Goal: Transaction & Acquisition: Purchase product/service

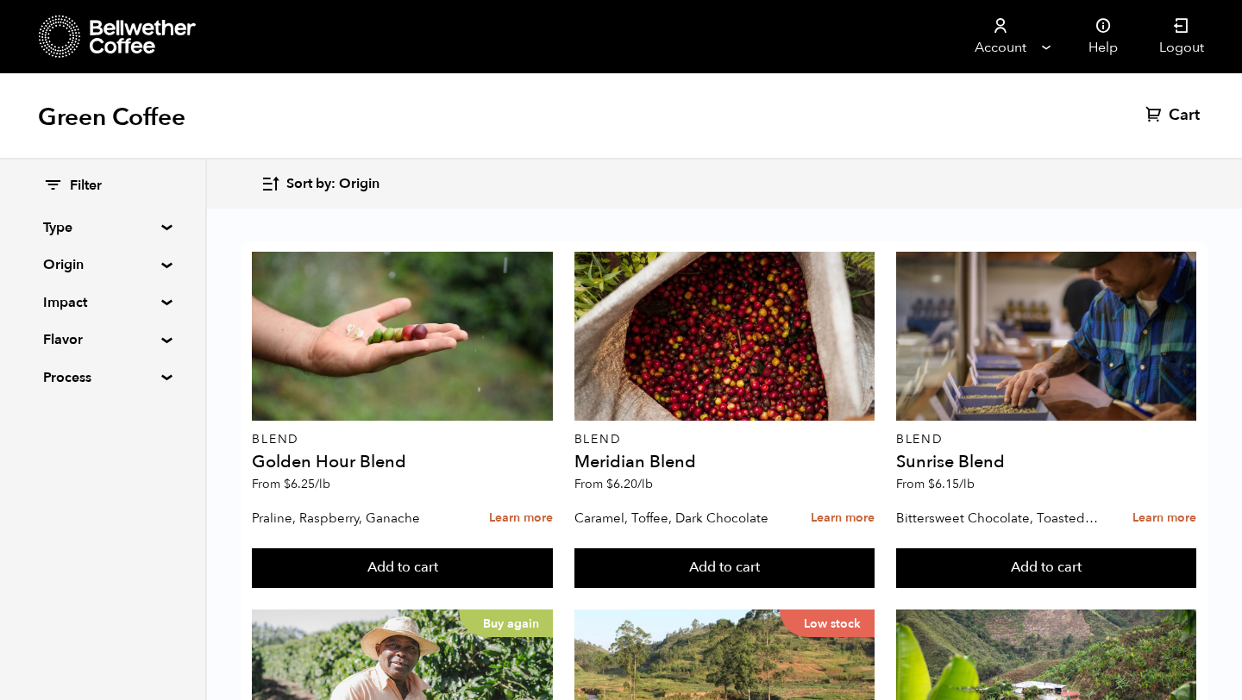
click at [673, 182] on div "Sort by: Origin Sort by: Origin Sort by: Most recent Sort by: Name Sort by: Pri…" at bounding box center [723, 184] width 927 height 41
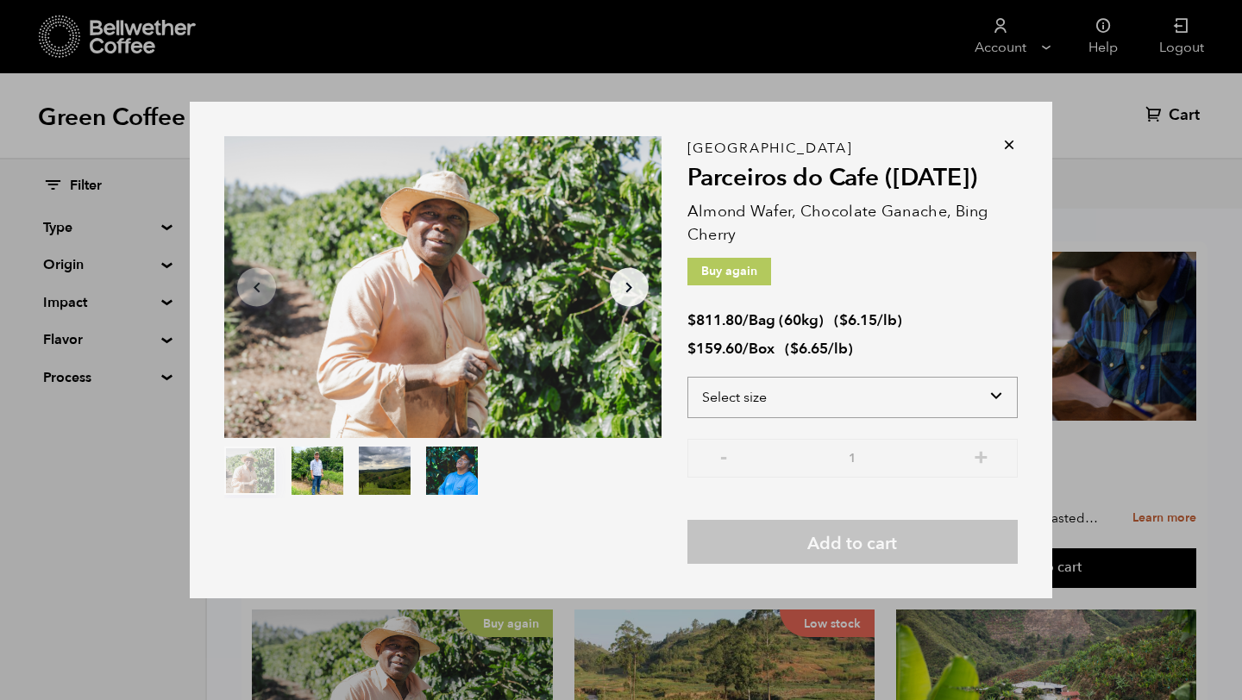
click at [992, 402] on select "Select size Bag (60kg) (132 lbs) Box (24 lbs)" at bounding box center [852, 397] width 330 height 41
select select "box"
click at [687, 377] on select "Select size Bag (60kg) (132 lbs) Box (24 lbs)" at bounding box center [852, 397] width 330 height 41
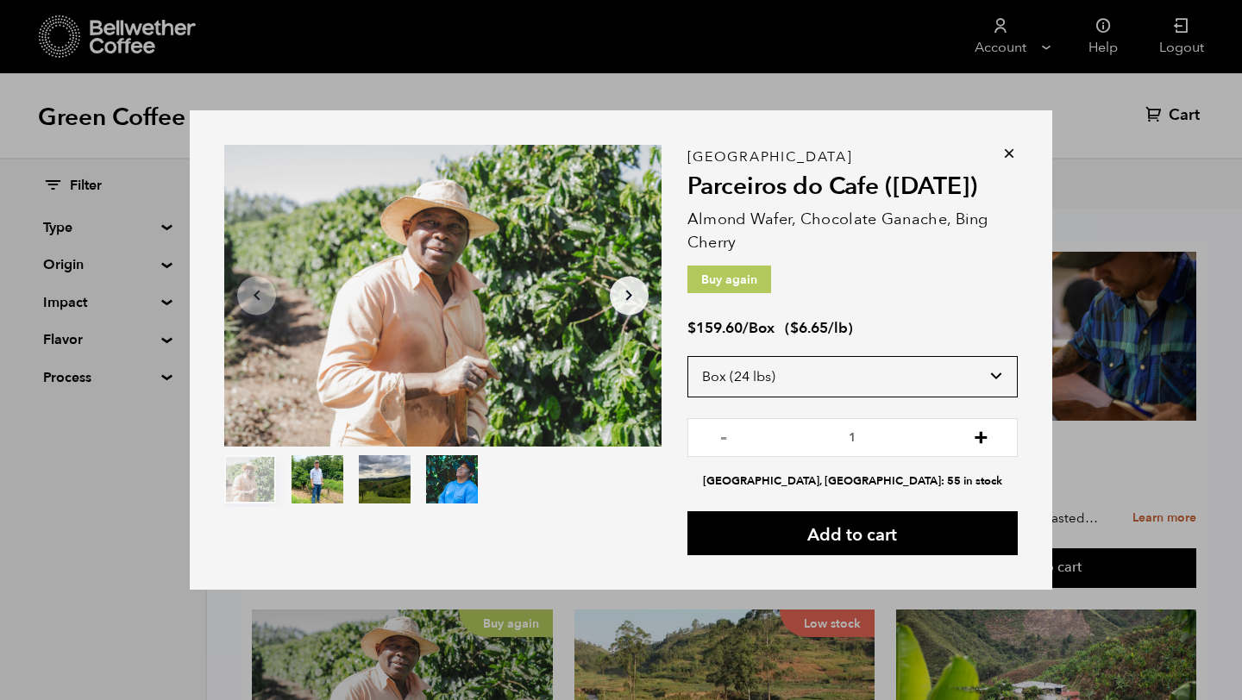
click at [978, 438] on button "+" at bounding box center [981, 435] width 22 height 17
type input "5"
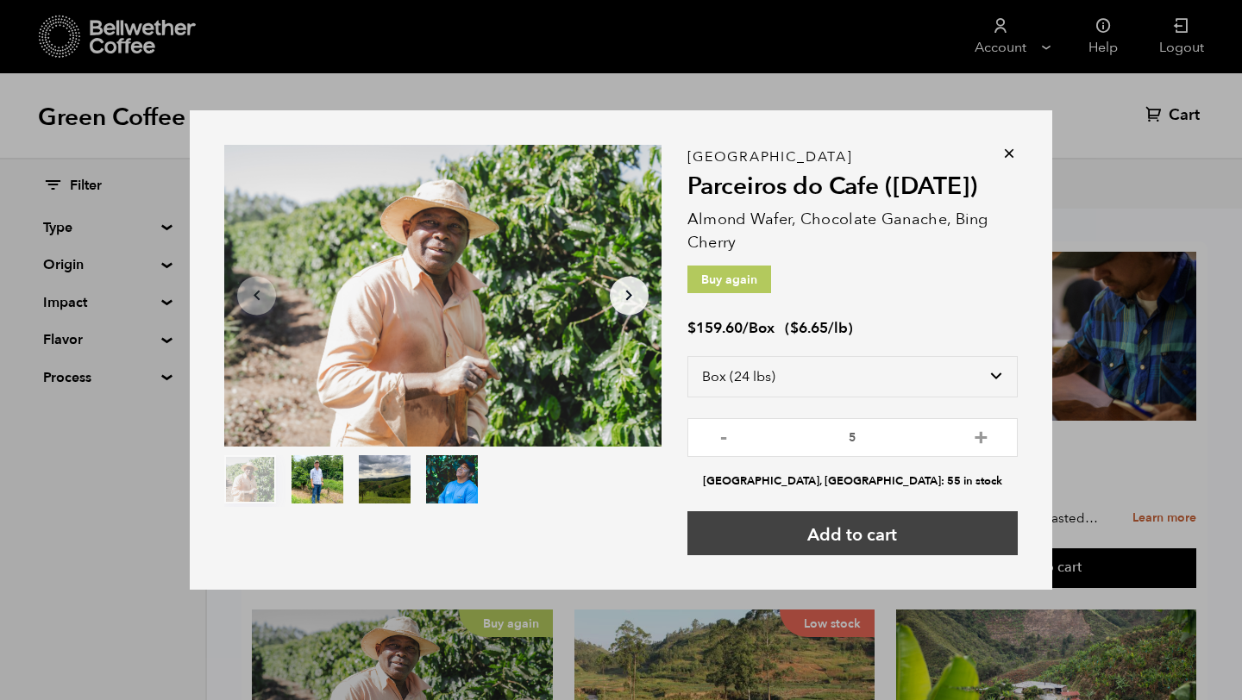
click at [885, 528] on button "Add to cart" at bounding box center [852, 533] width 330 height 44
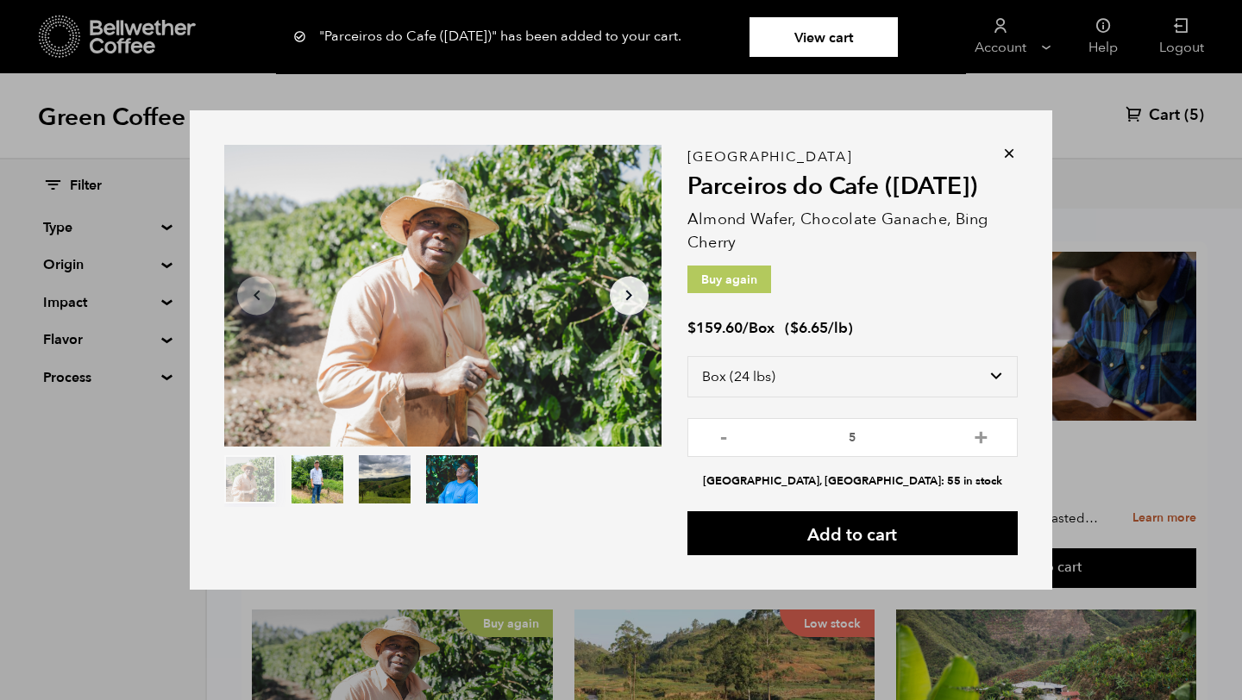
click at [1009, 152] on icon at bounding box center [1008, 153] width 17 height 17
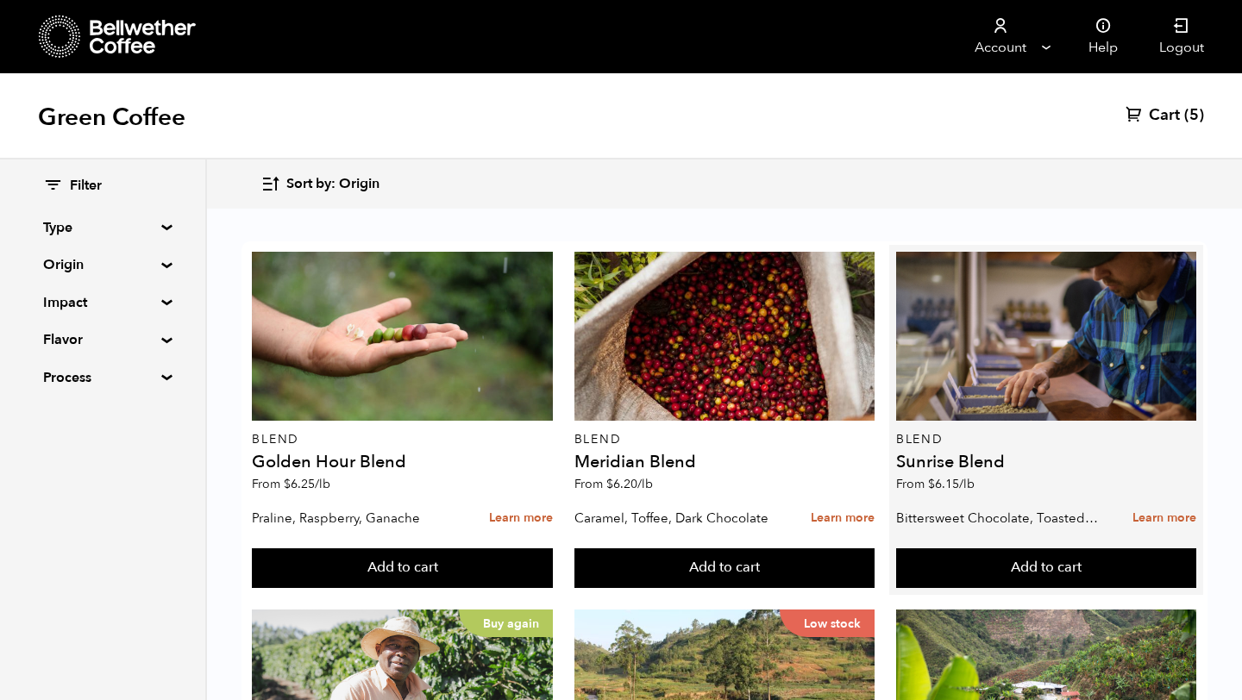
scroll to position [828, 0]
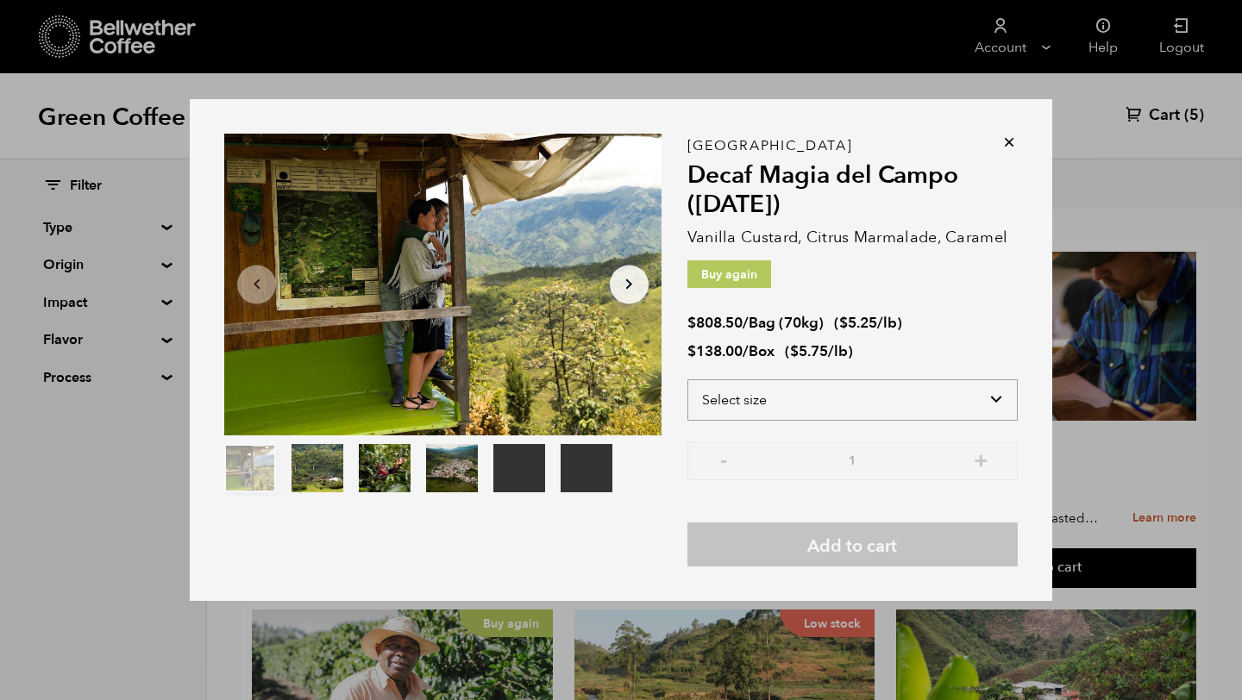
click at [994, 398] on select "Select size Bag (70kg) (154 lbs) Box (24 lbs)" at bounding box center [852, 399] width 330 height 41
select select "box"
click at [687, 379] on select "Select size Bag (70kg) (154 lbs) Box (24 lbs)" at bounding box center [852, 399] width 330 height 41
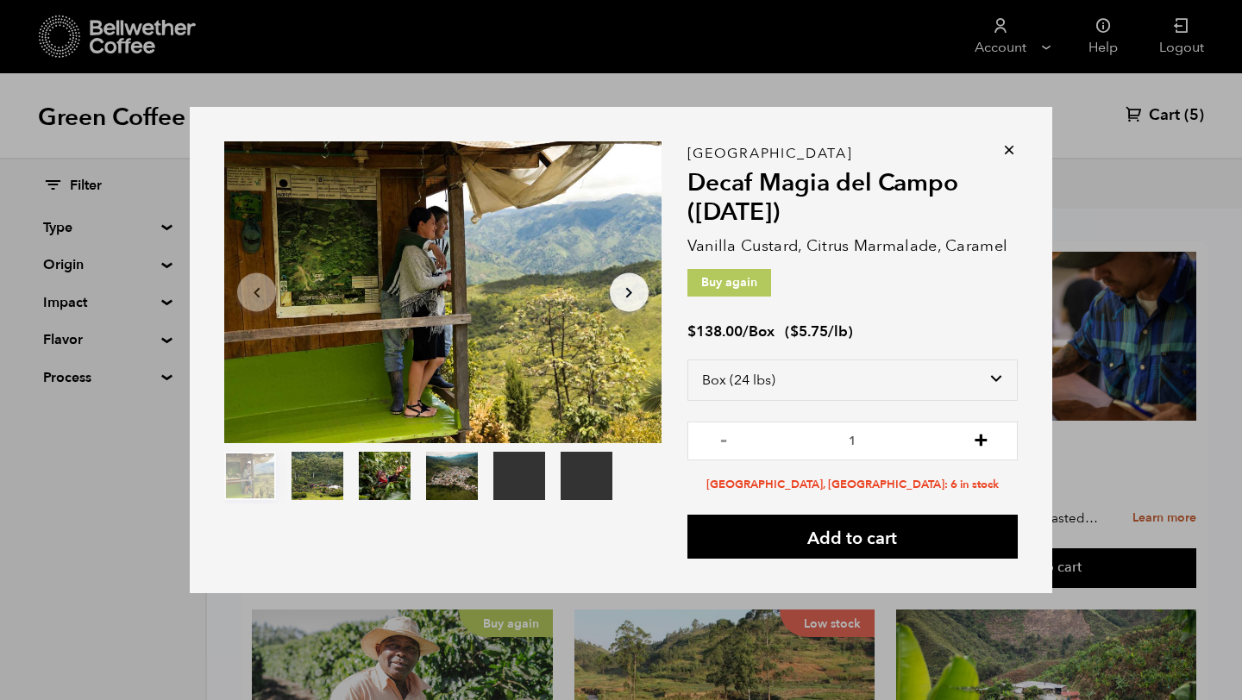
click at [974, 437] on button "+" at bounding box center [981, 438] width 22 height 17
type input "2"
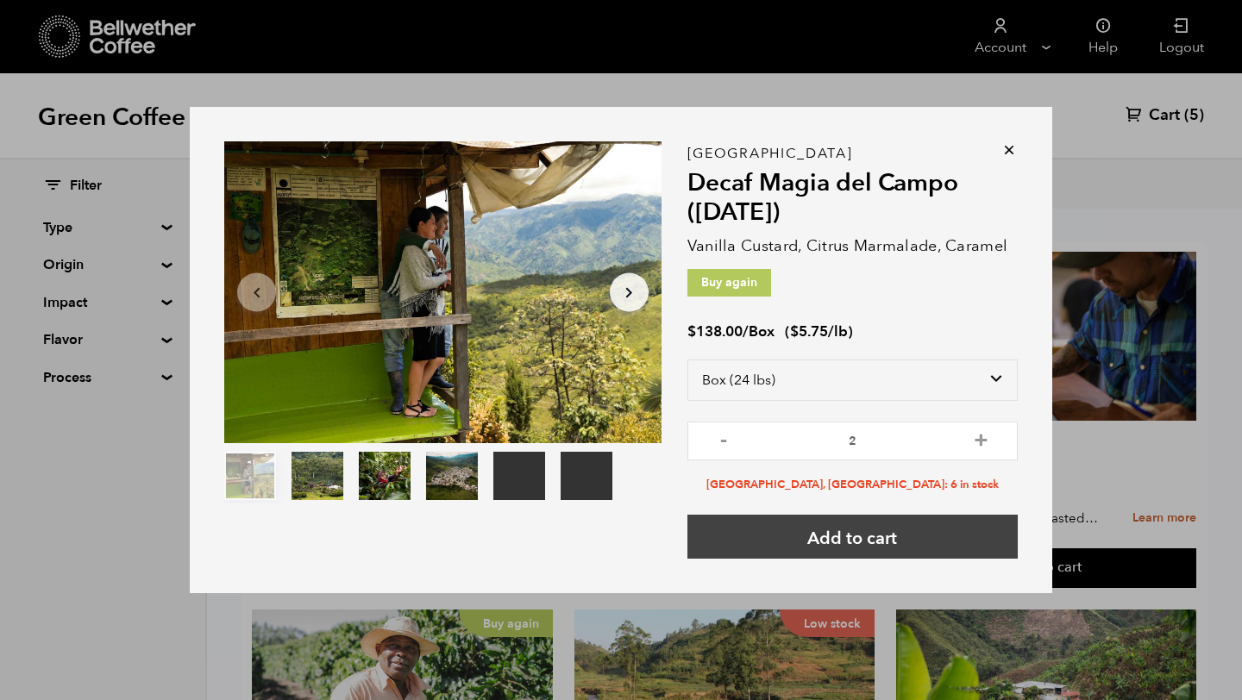
click at [880, 538] on button "Add to cart" at bounding box center [852, 537] width 330 height 44
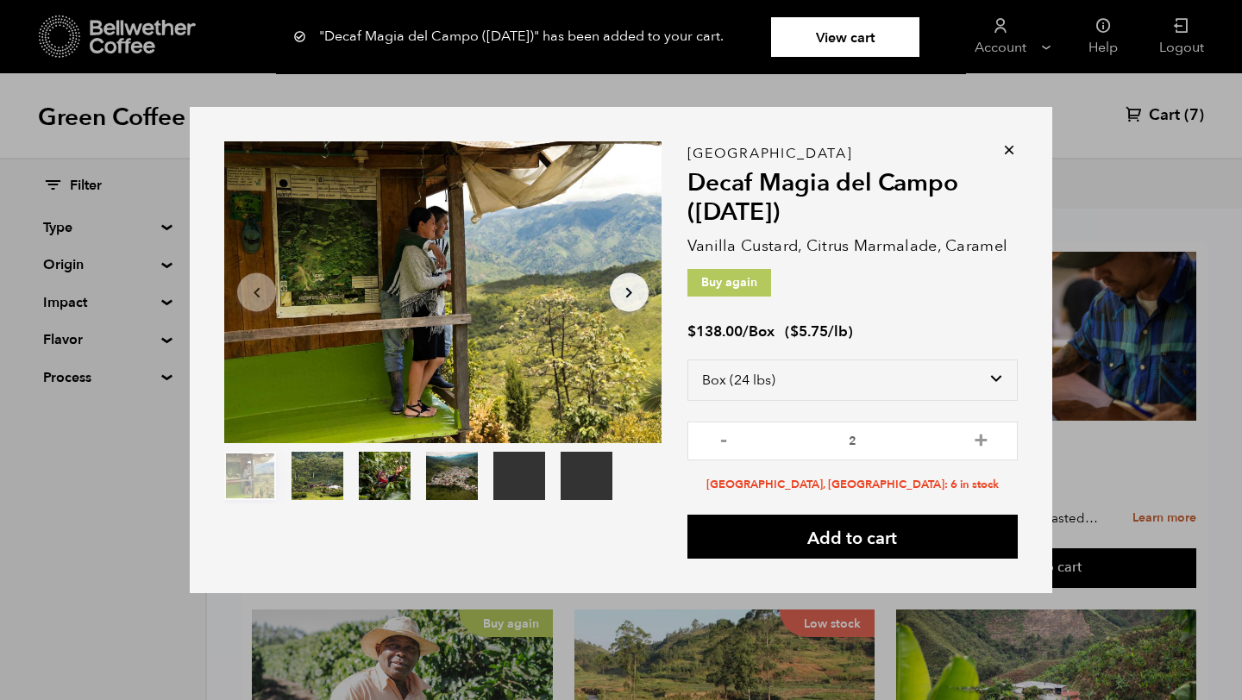
click at [1011, 148] on icon at bounding box center [1008, 149] width 17 height 17
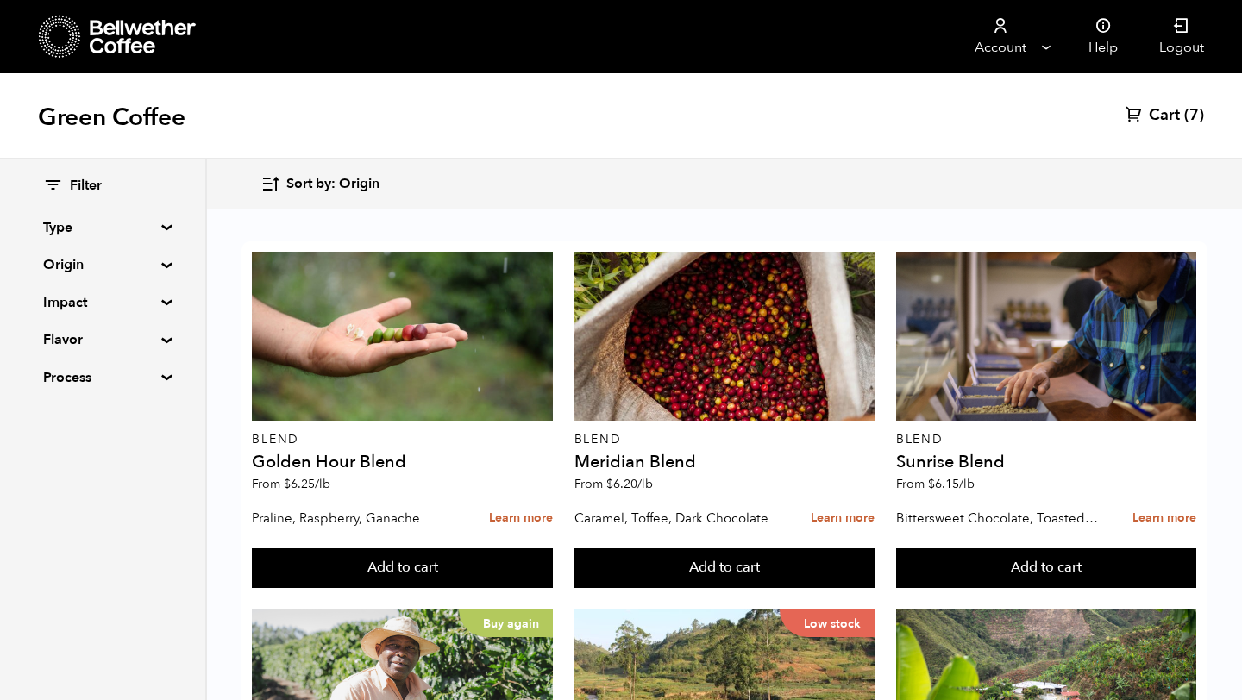
click at [1000, 173] on div "Sort by: Origin Sort by: Origin Sort by: Most recent Sort by: Name Sort by: Pri…" at bounding box center [723, 184] width 927 height 41
click at [326, 187] on span "Sort by: Origin" at bounding box center [332, 184] width 93 height 19
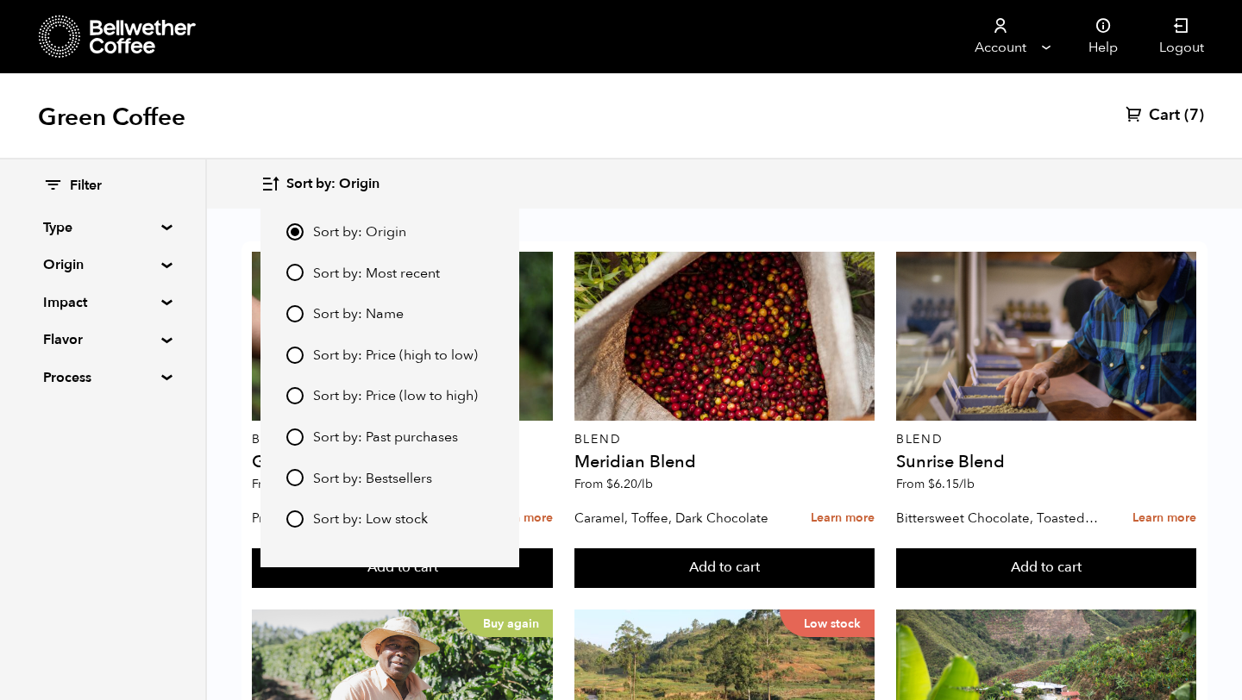
click at [291, 272] on input "Sort by: Most recent" at bounding box center [294, 272] width 17 height 17
radio input "true"
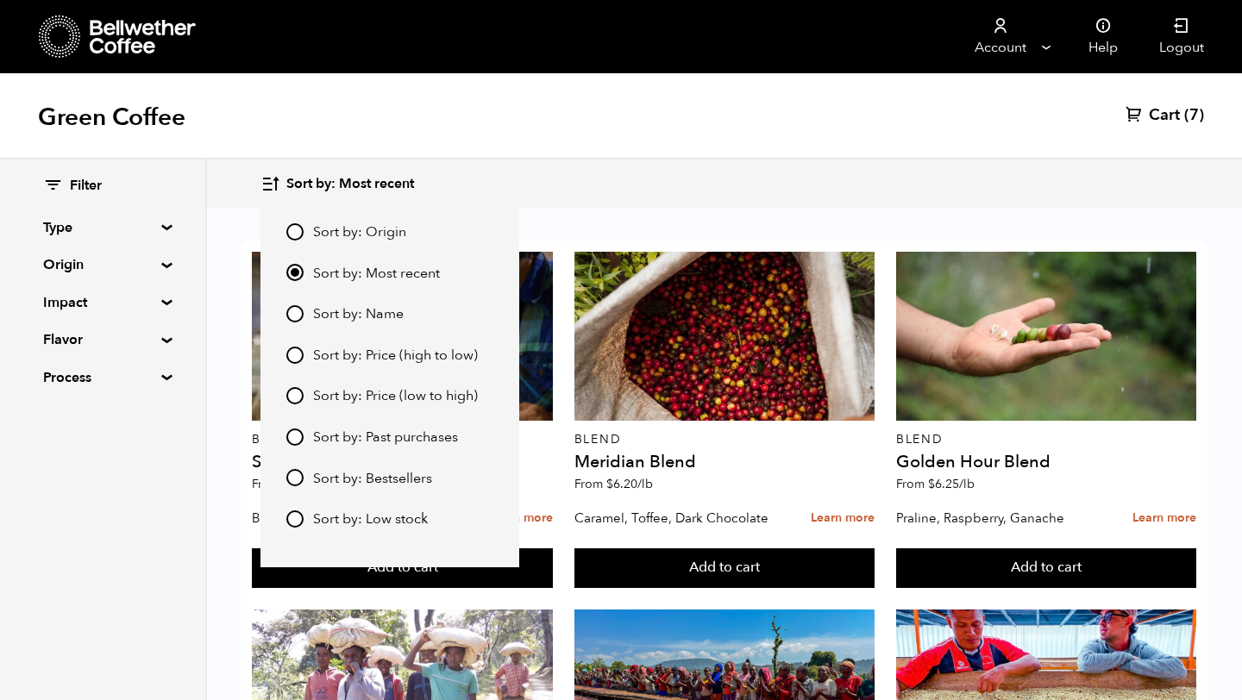
click at [629, 202] on div "Sort by: Most recent Sort by: Origin Sort by: Most recent Sort by: Name Sort by…" at bounding box center [723, 184] width 927 height 41
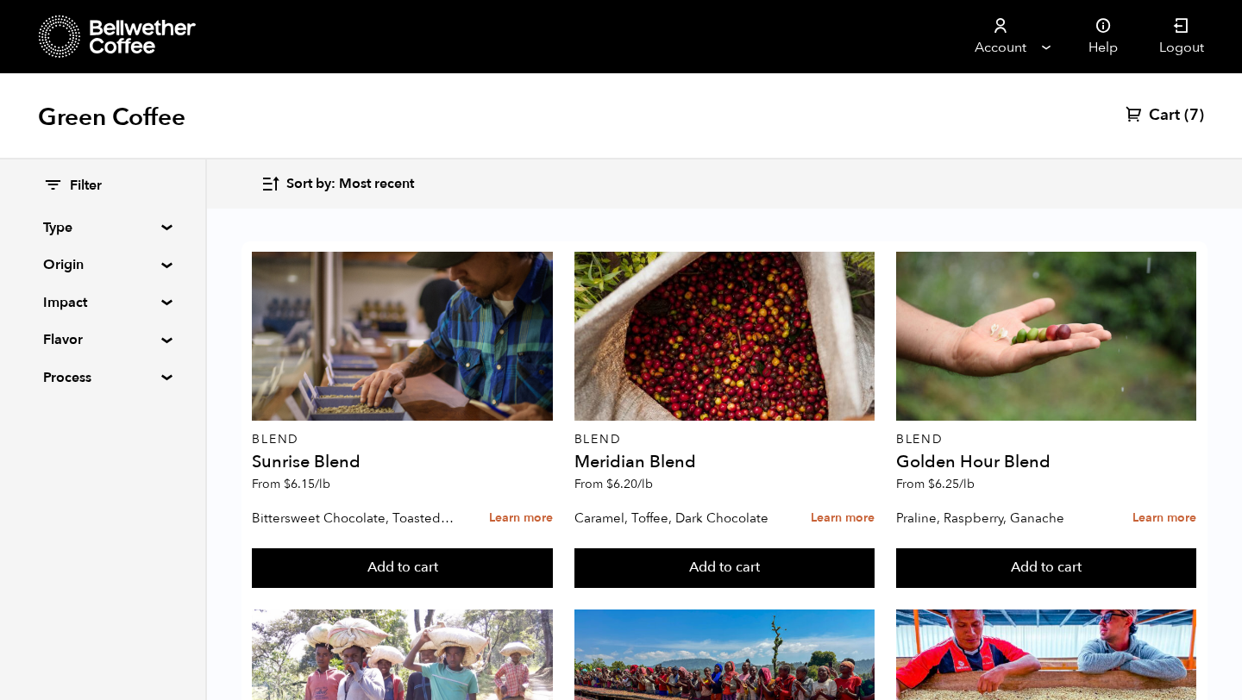
click at [364, 180] on span "Sort by: Most recent" at bounding box center [350, 184] width 128 height 19
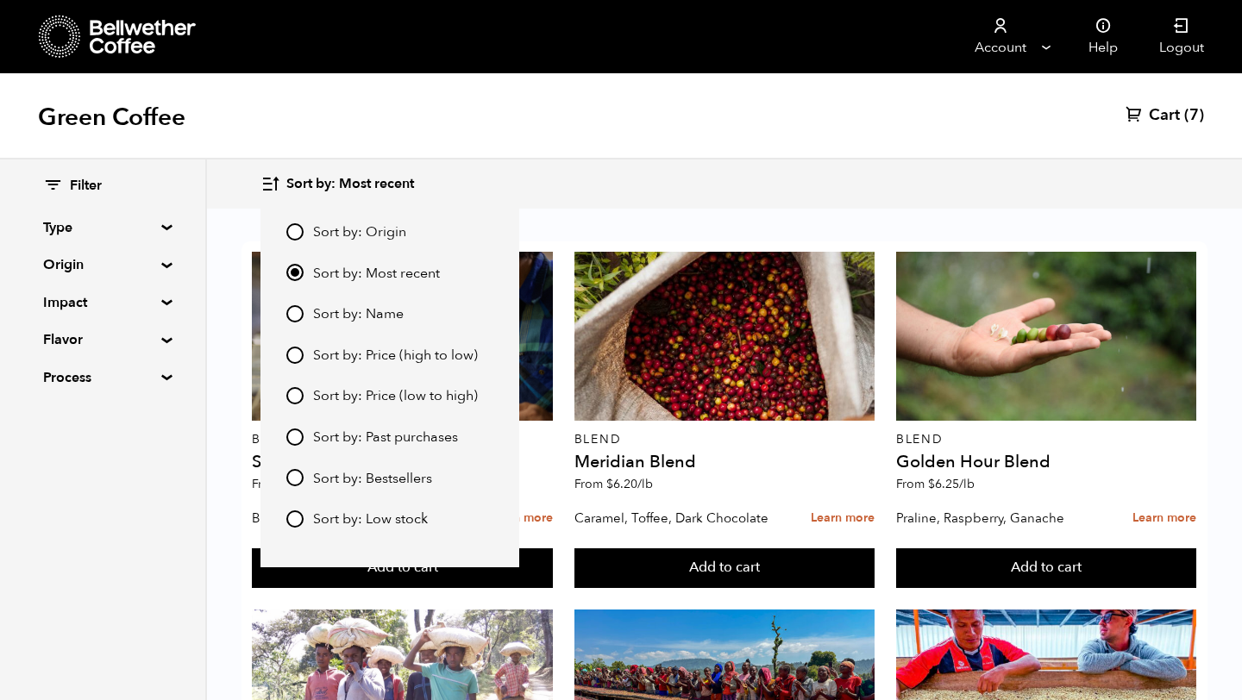
click at [291, 479] on input "Sort by: Bestsellers" at bounding box center [294, 477] width 17 height 17
radio input "true"
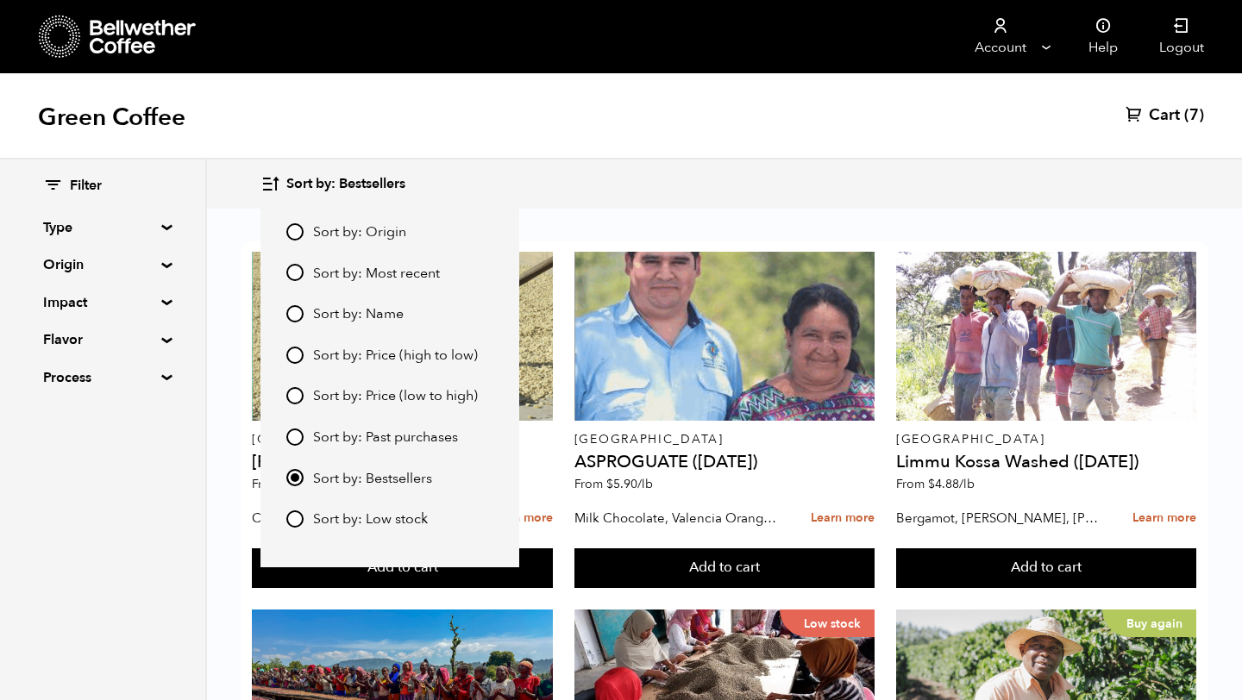
click at [748, 204] on div "Sort by: Bestsellers Sort by: Origin Sort by: Most recent Sort by: Name Sort by…" at bounding box center [621, 184] width 1242 height 49
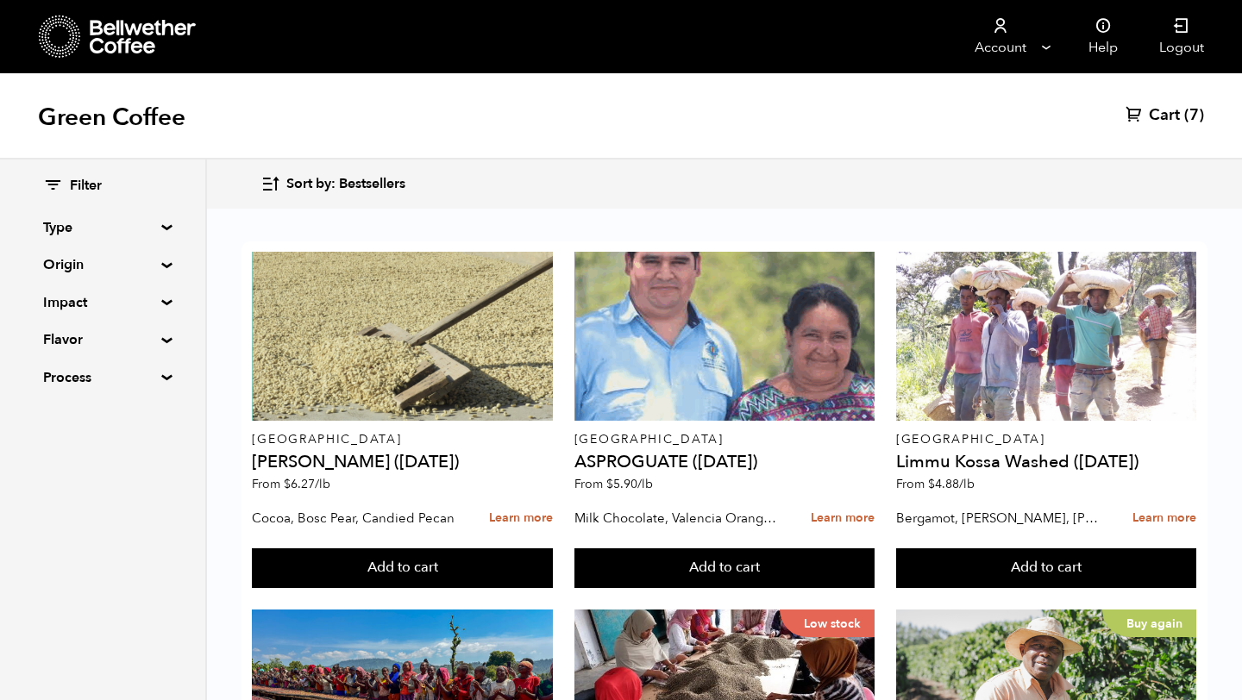
click at [398, 180] on span "Sort by: Bestsellers" at bounding box center [345, 184] width 119 height 19
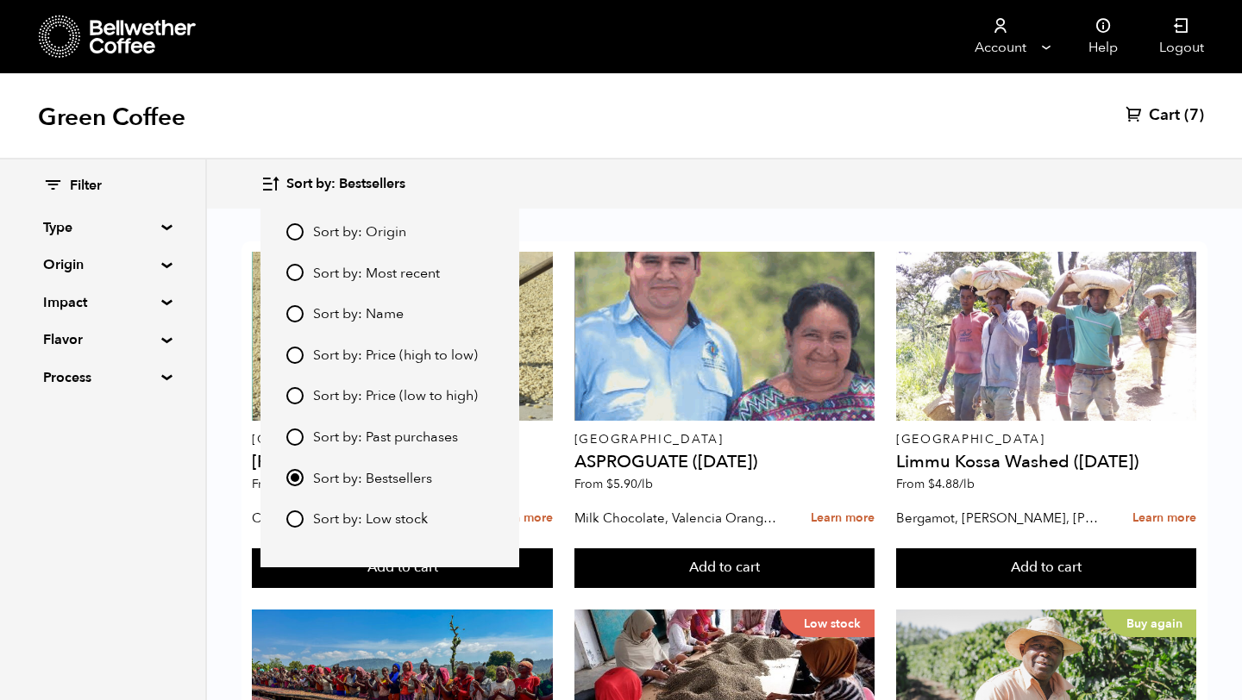
click at [288, 236] on input "Sort by: Origin" at bounding box center [294, 231] width 17 height 17
radio input "true"
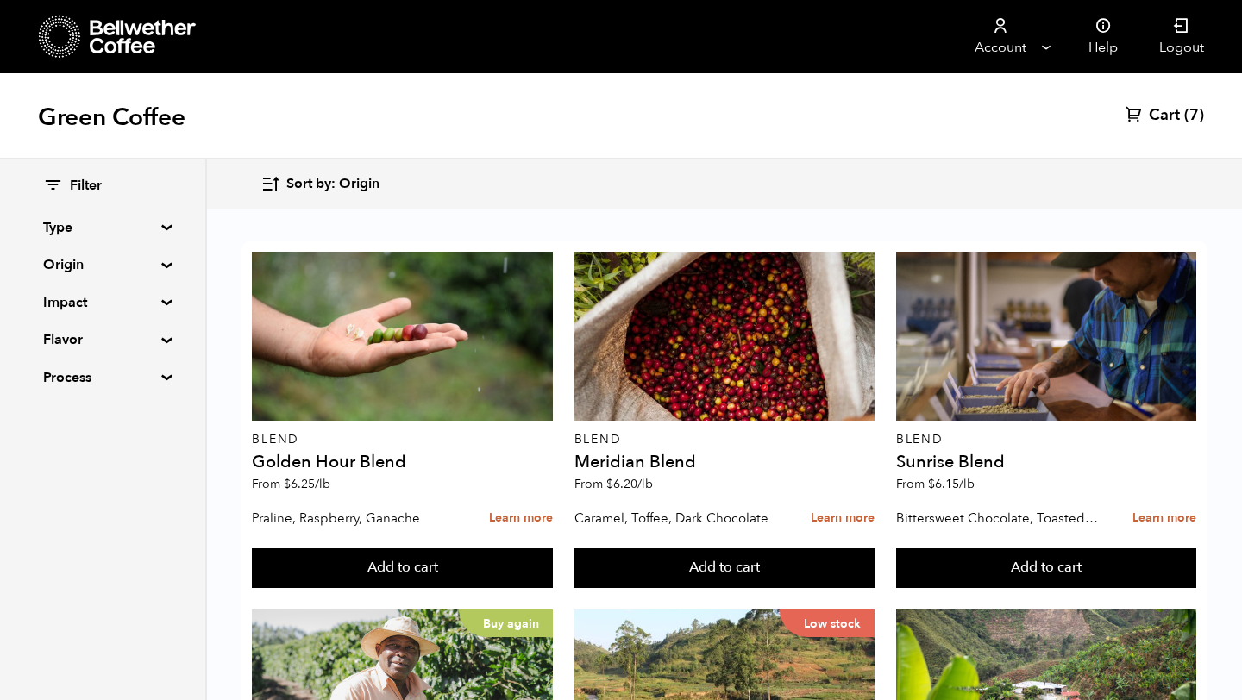
scroll to position [690, 0]
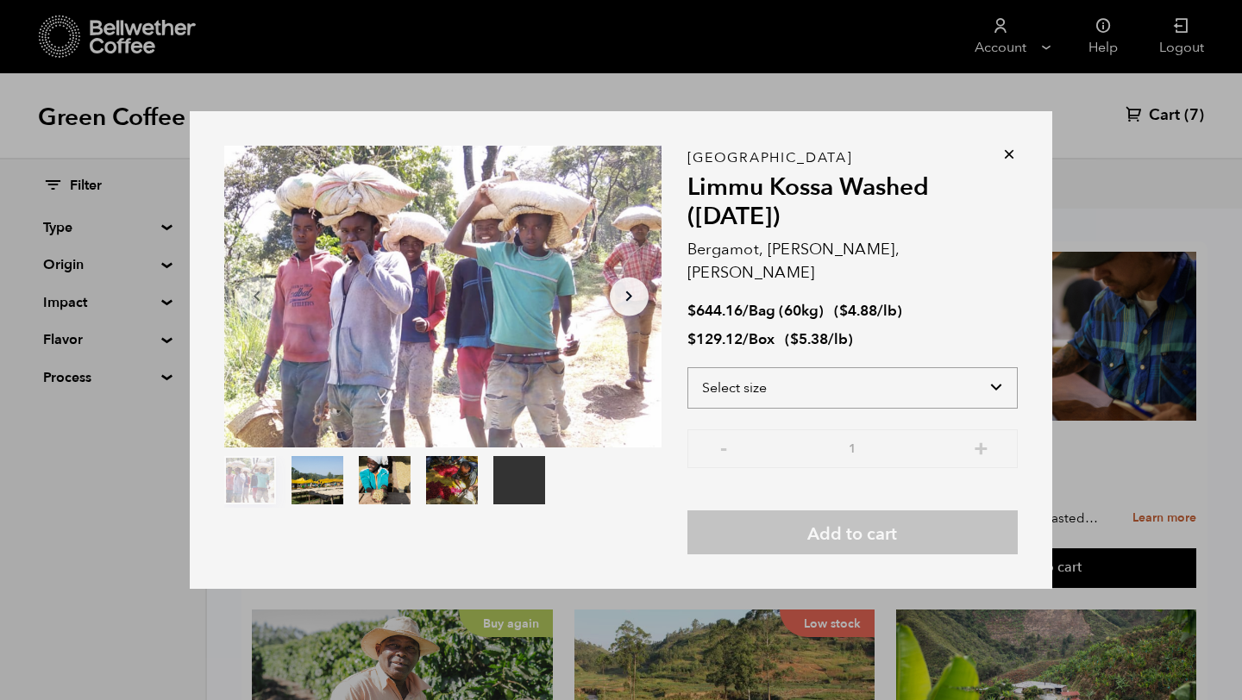
click at [990, 372] on select "Select size Bag (60kg) (132 lbs) Box (24 lbs)" at bounding box center [852, 387] width 330 height 41
select select "box"
click at [687, 367] on select "Select size Bag (60kg) (132 lbs) Box (24 lbs)" at bounding box center [852, 387] width 330 height 41
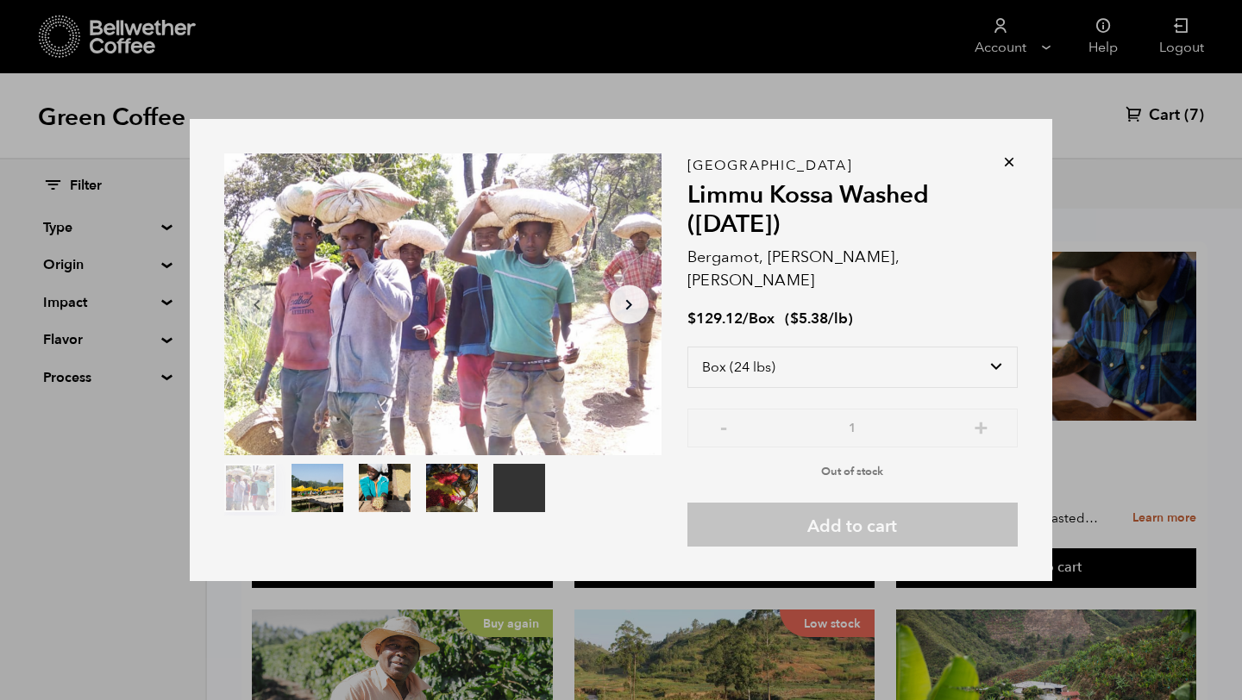
click at [1009, 171] on icon at bounding box center [1008, 161] width 17 height 17
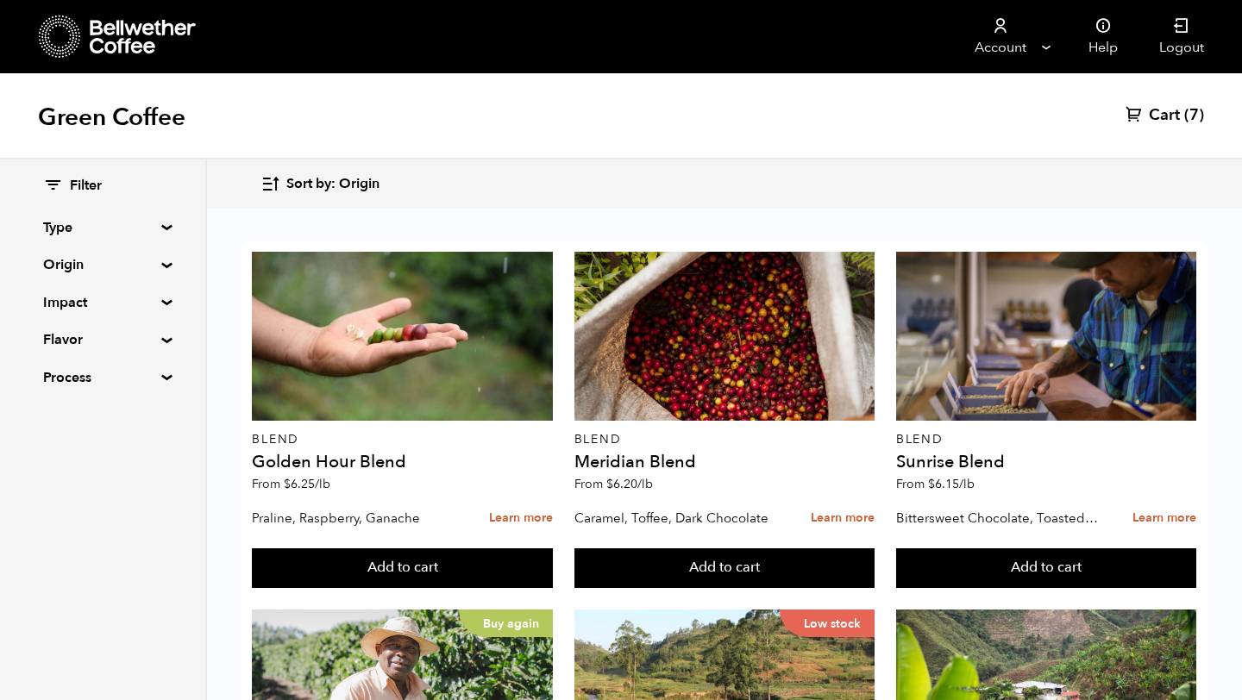
click at [888, 204] on div "Sort by: Origin Sort by: Origin Sort by: Most recent Sort by: Name Sort by: Pri…" at bounding box center [621, 184] width 1242 height 49
click at [279, 181] on icon "button" at bounding box center [270, 184] width 20 height 20
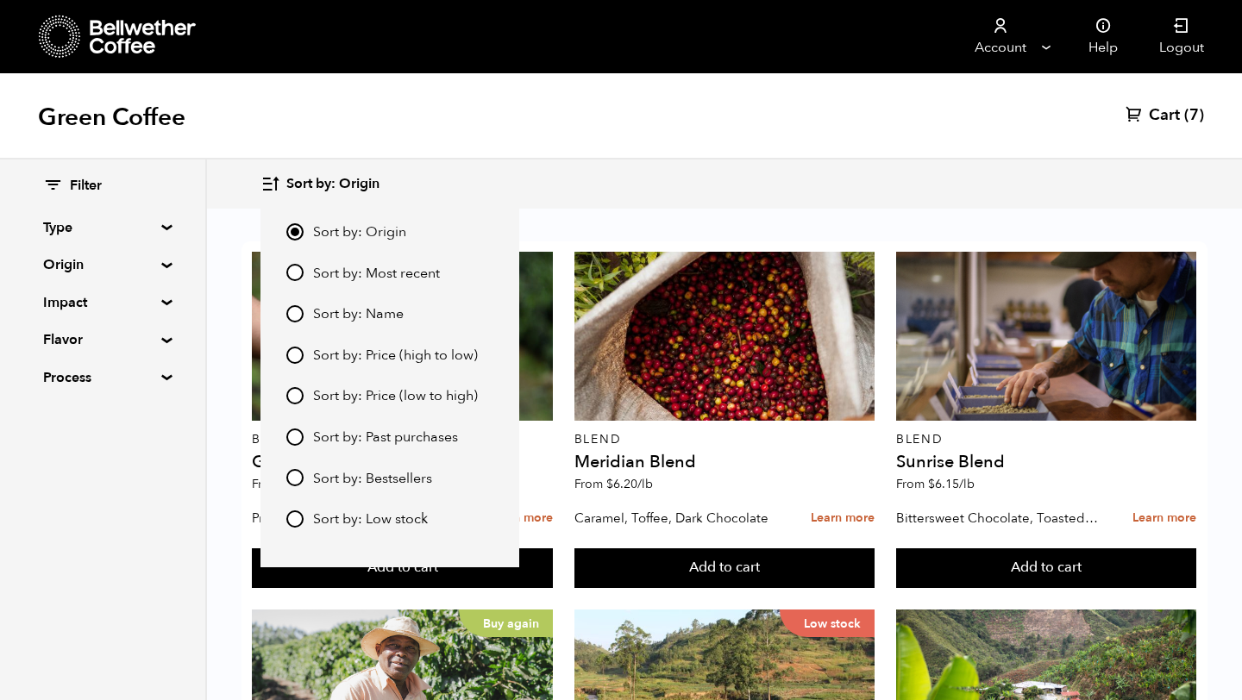
click at [294, 266] on input "Sort by: Most recent" at bounding box center [294, 272] width 17 height 17
radio input "true"
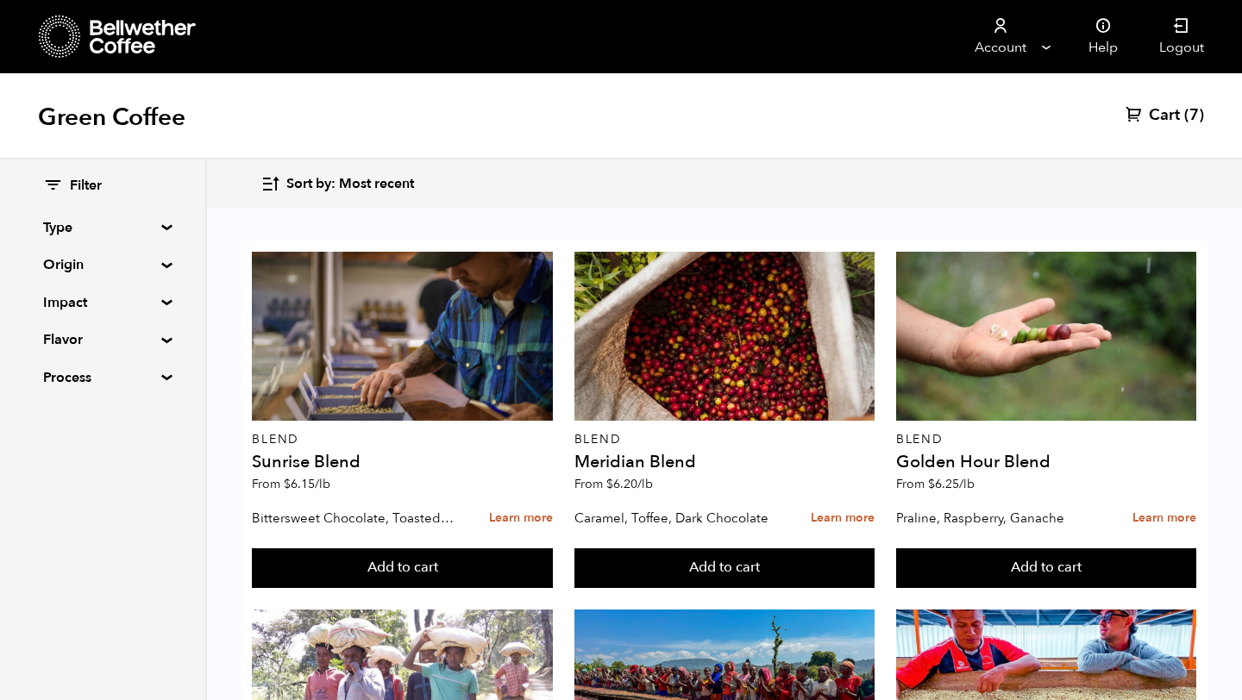
scroll to position [379, 0]
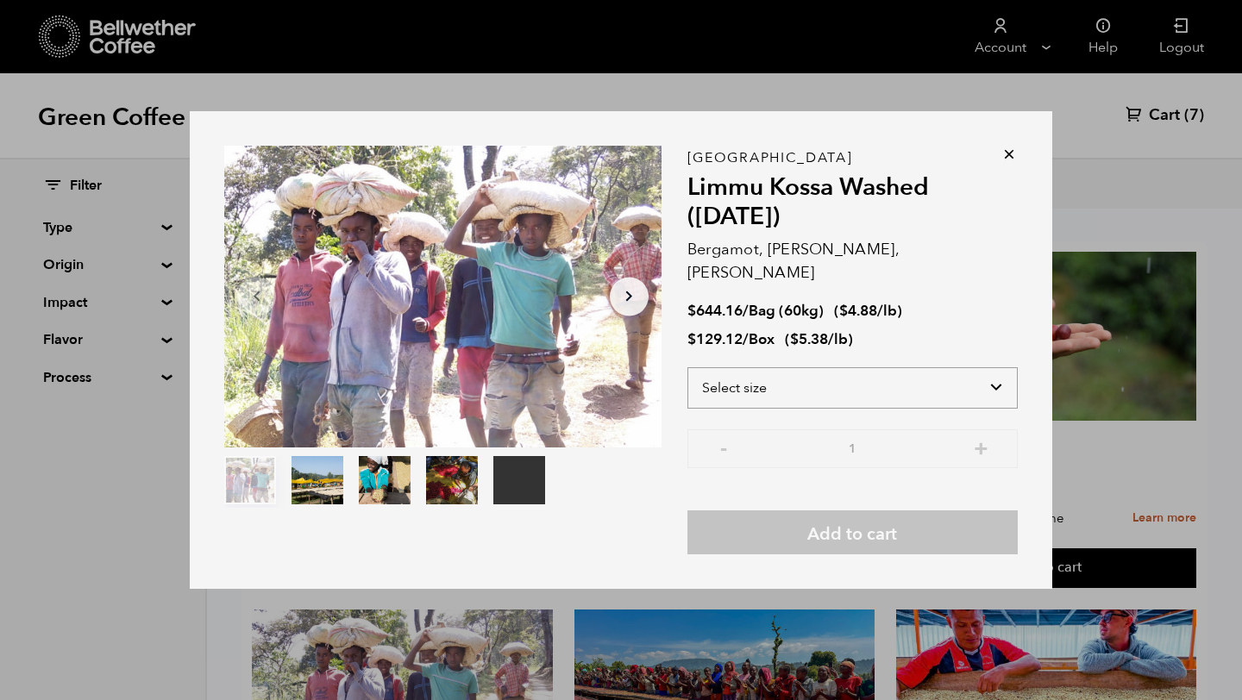
click at [994, 367] on select "Select size Bag (60kg) (132 lbs) Box (24 lbs)" at bounding box center [852, 387] width 330 height 41
select select "box"
click at [687, 367] on select "Select size Bag (60kg) (132 lbs) Box (24 lbs)" at bounding box center [852, 387] width 330 height 41
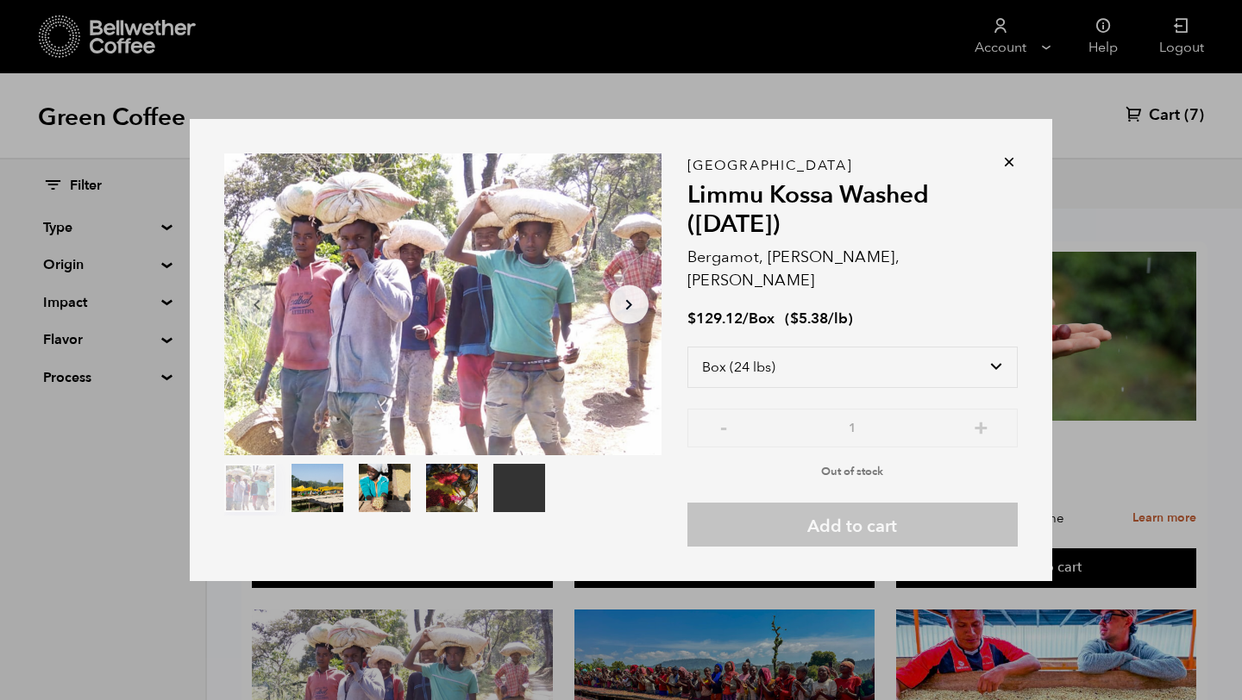
click at [1012, 171] on icon at bounding box center [1008, 161] width 17 height 17
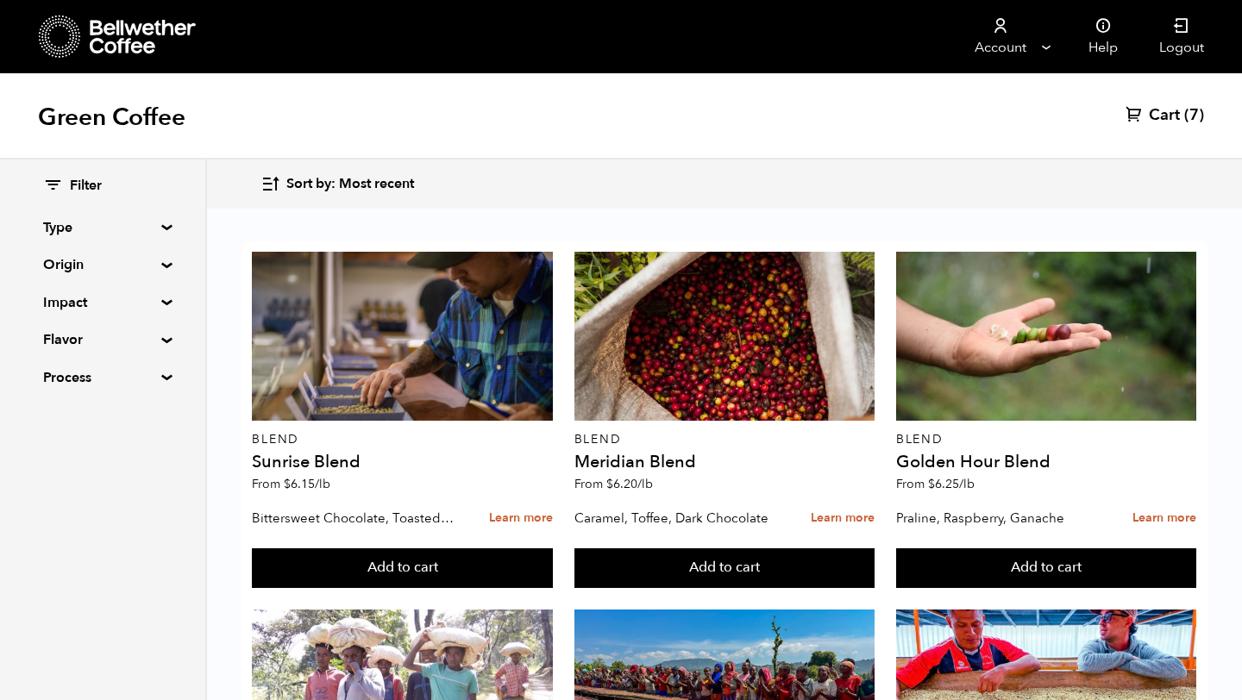
click at [1030, 196] on div "Sort by: Most recent Sort by: Origin Sort by: Most recent Sort by: Name Sort by…" at bounding box center [723, 184] width 927 height 41
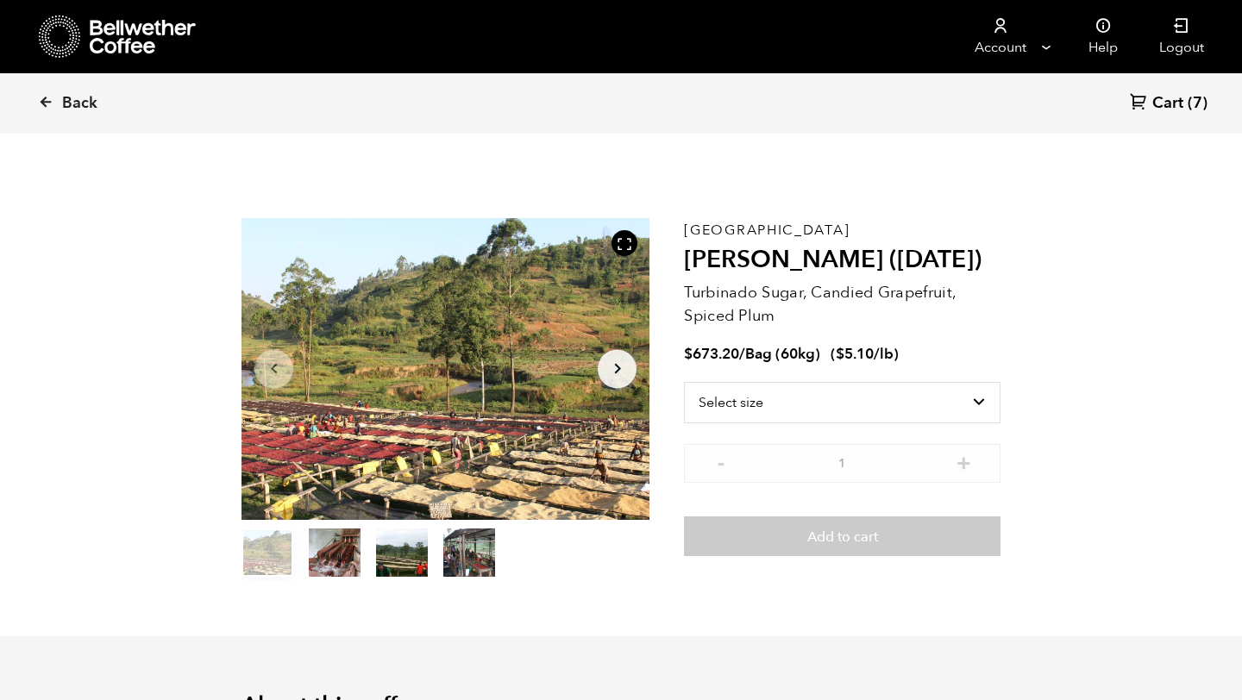
scroll to position [750, 738]
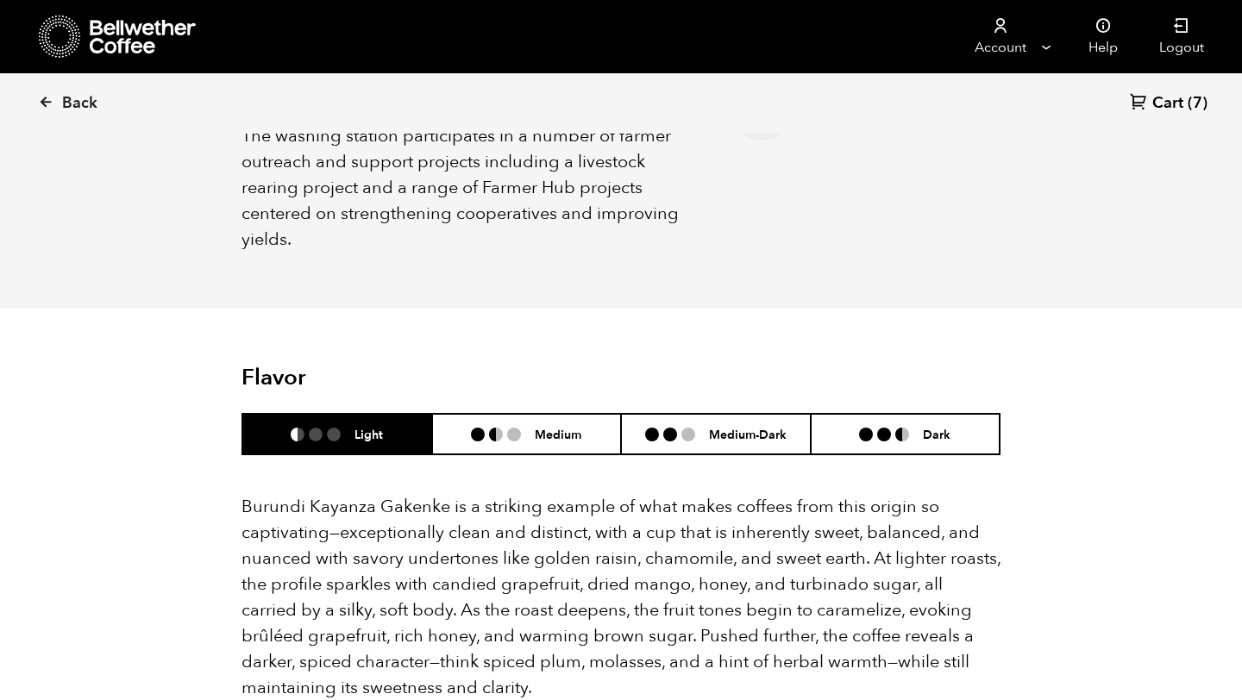
scroll to position [862, 0]
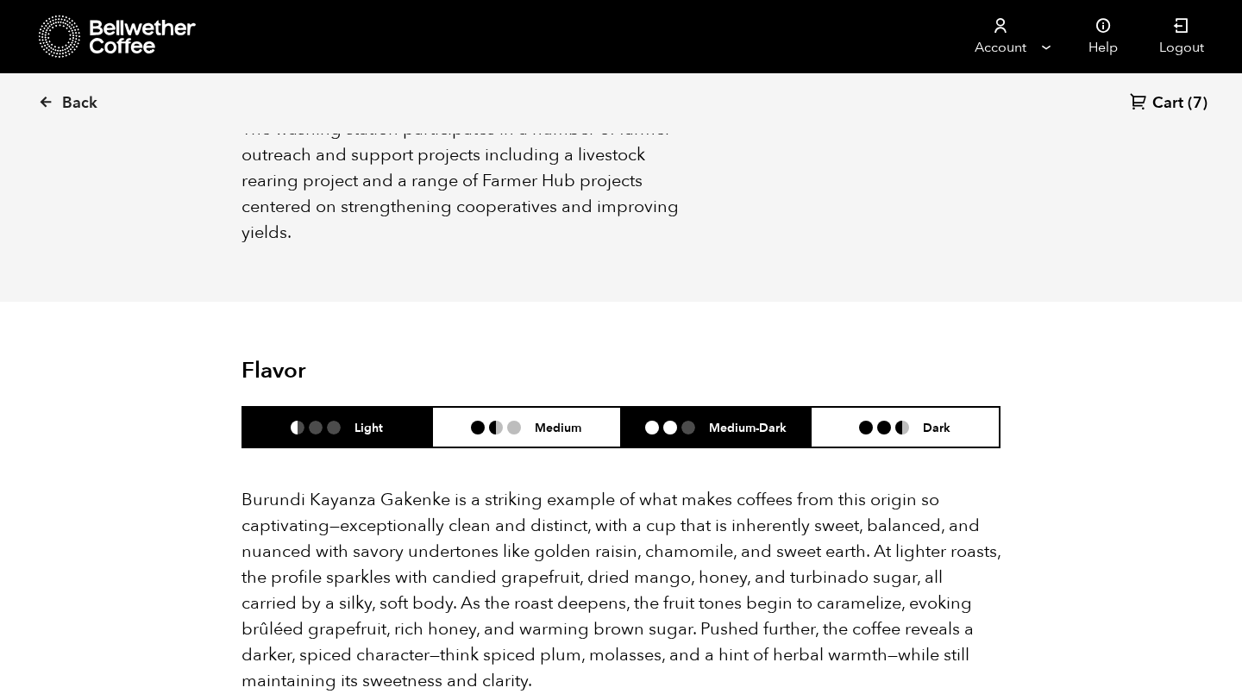
click at [655, 421] on li at bounding box center [652, 428] width 14 height 14
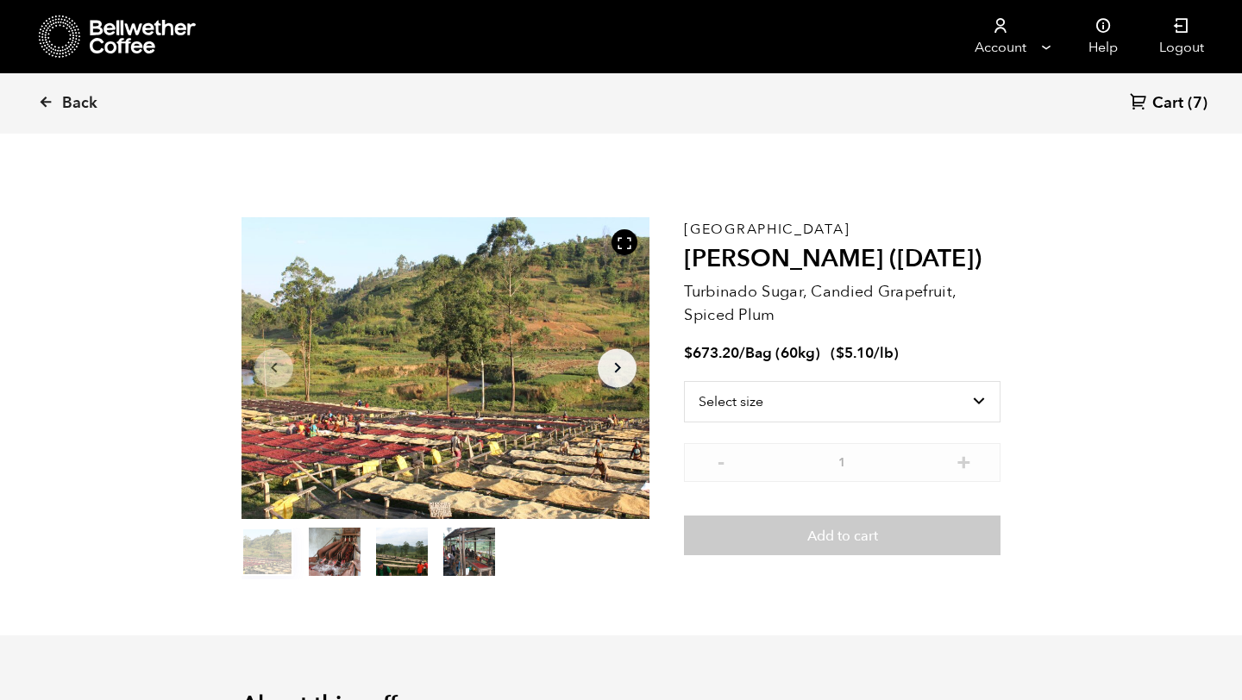
scroll to position [0, 0]
click at [972, 396] on select "Select size Bag (60kg) (132 lbs)" at bounding box center [842, 402] width 316 height 41
click at [53, 97] on icon at bounding box center [46, 102] width 16 height 16
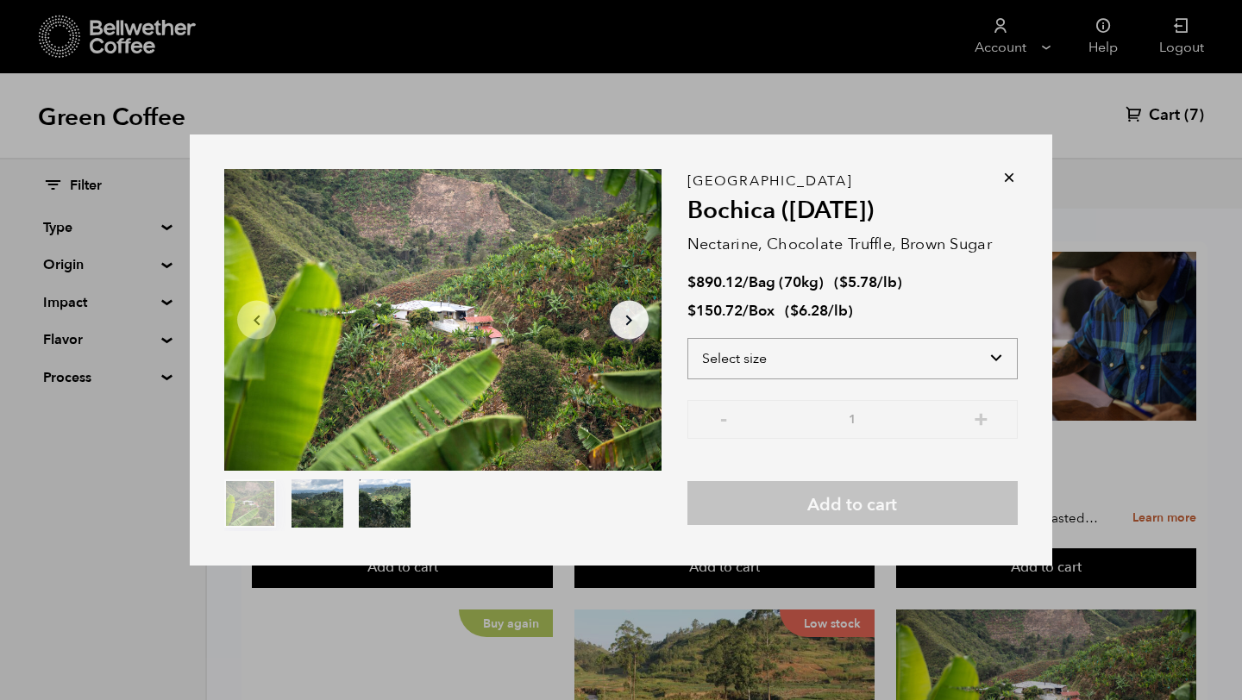
click at [992, 356] on select "Select size Bag (70kg) (154 lbs) Box (24 lbs)" at bounding box center [852, 358] width 330 height 41
select select "box"
click at [687, 338] on select "Select size Bag (70kg) (154 lbs) Box (24 lbs)" at bounding box center [852, 358] width 330 height 41
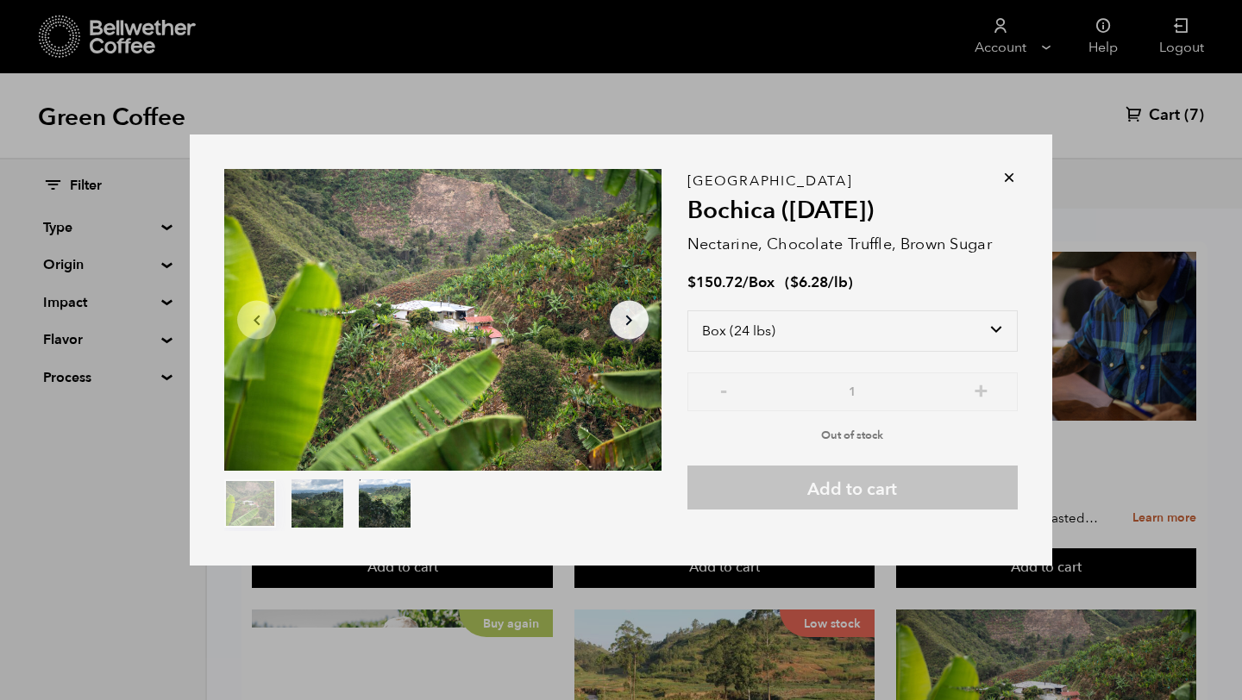
click at [1010, 179] on icon at bounding box center [1008, 177] width 17 height 17
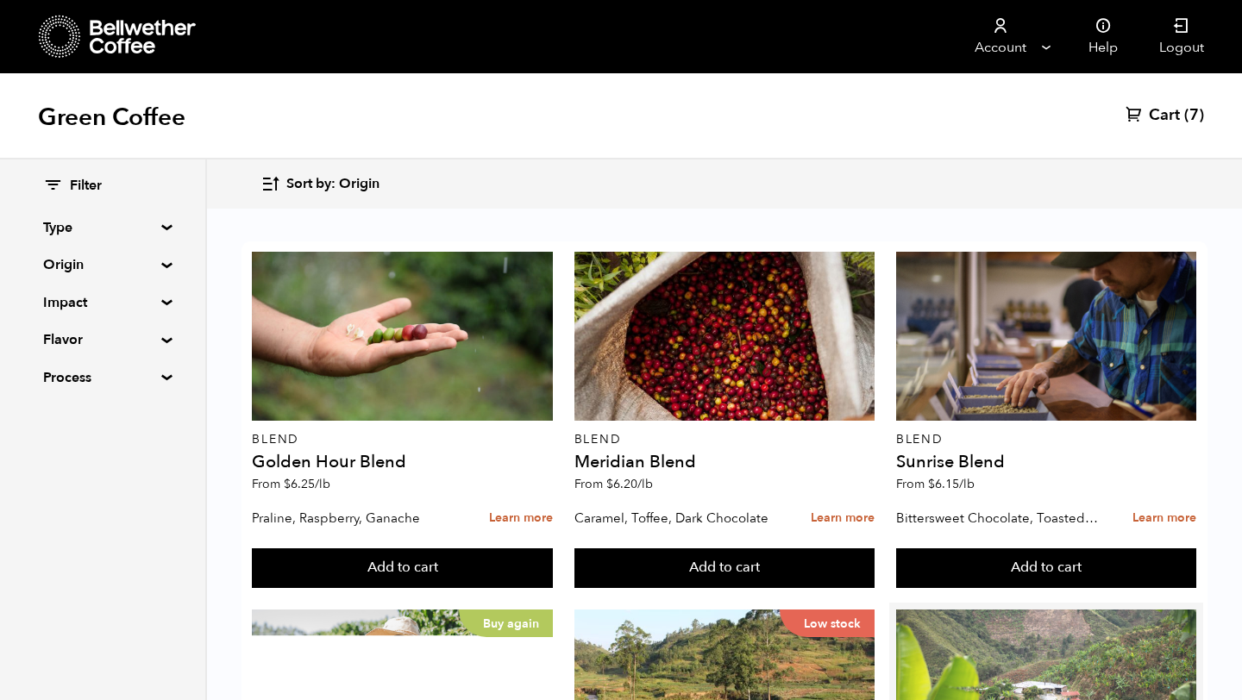
scroll to position [724, 0]
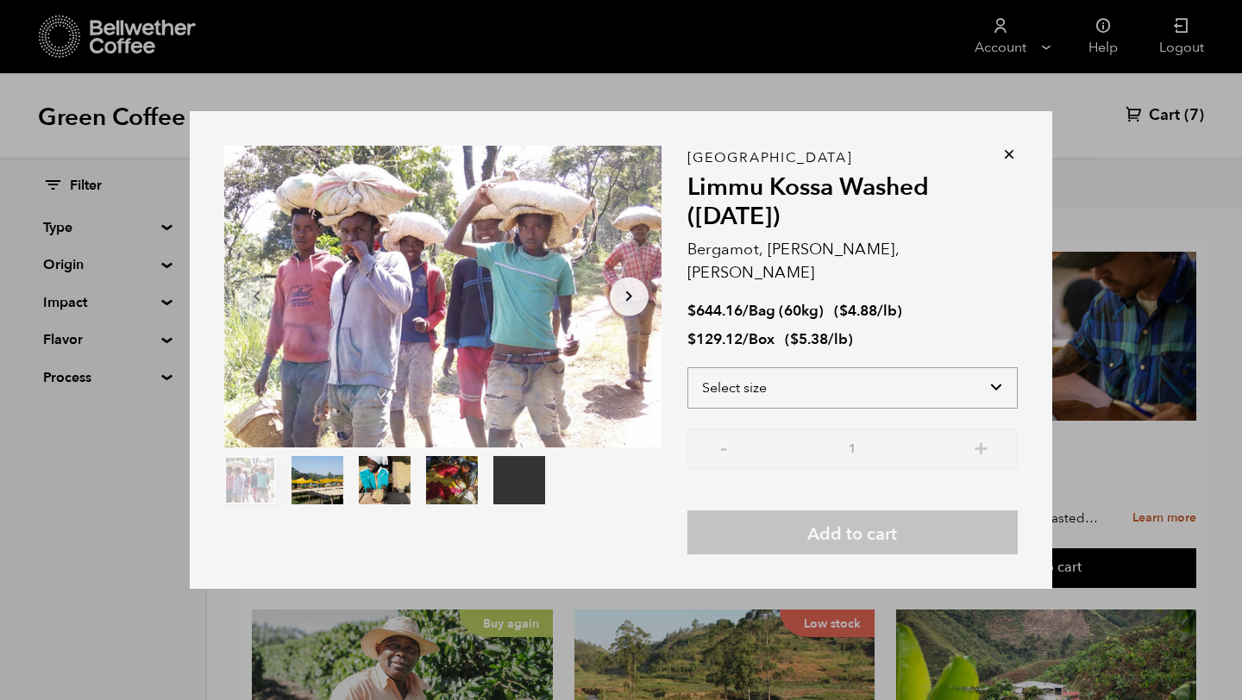
click at [995, 375] on select "Select size Bag (60kg) (132 lbs) Box (24 lbs)" at bounding box center [852, 387] width 330 height 41
click at [687, 367] on select "Select size Bag (60kg) (132 lbs) Box (24 lbs)" at bounding box center [852, 387] width 330 height 41
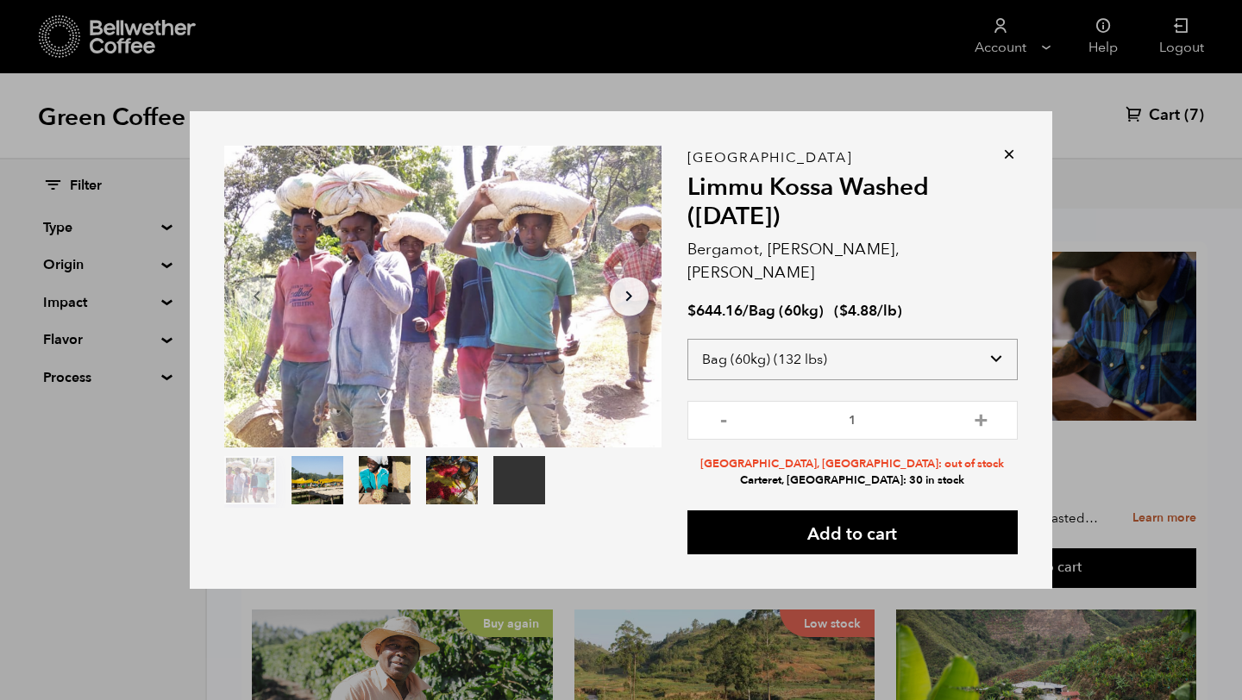
click at [999, 339] on select "Select size Bag (60kg) (132 lbs) Box (24 lbs)" at bounding box center [852, 359] width 330 height 41
click at [687, 339] on select "Select size Bag (60kg) (132 lbs) Box (24 lbs)" at bounding box center [852, 359] width 330 height 41
click at [1002, 339] on select "Select size Bag (60kg) (132 lbs) Box (24 lbs)" at bounding box center [852, 359] width 330 height 41
click at [687, 339] on select "Select size Bag (60kg) (132 lbs) Box (24 lbs)" at bounding box center [852, 359] width 330 height 41
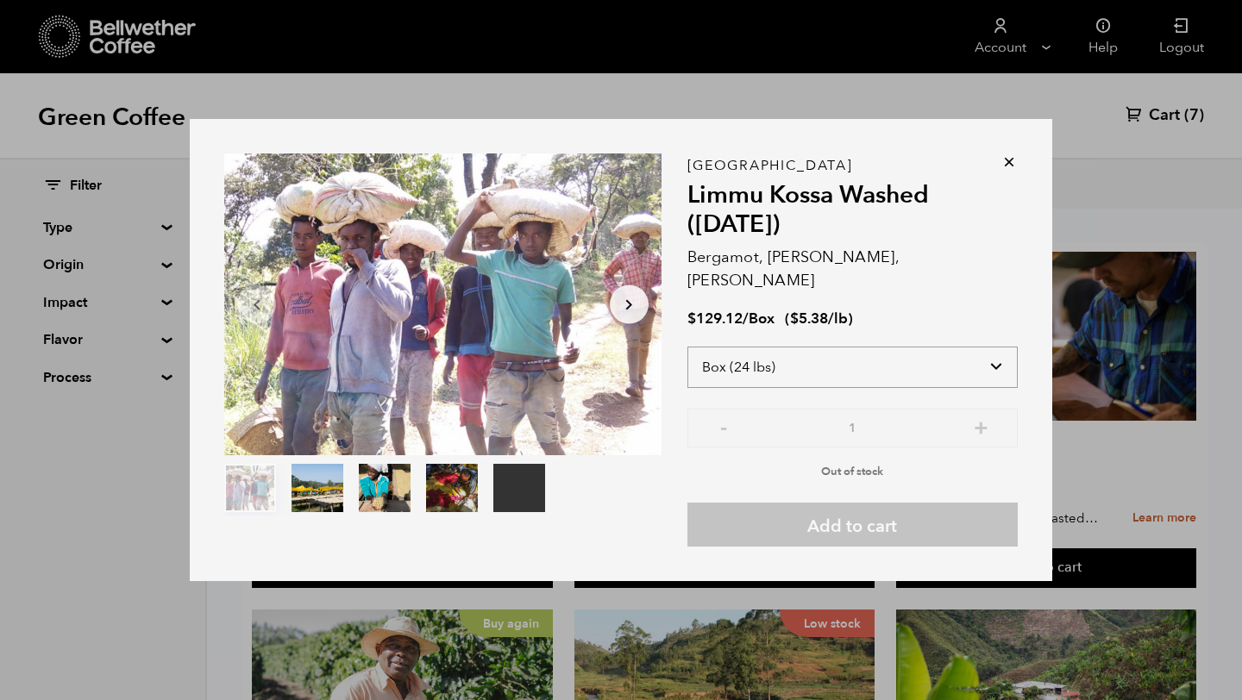
click at [996, 352] on select "Select size Bag (60kg) (132 lbs) Box (24 lbs)" at bounding box center [852, 367] width 330 height 41
select select "bag-3"
click at [687, 347] on select "Select size Bag (60kg) (132 lbs) Box (24 lbs)" at bounding box center [852, 367] width 330 height 41
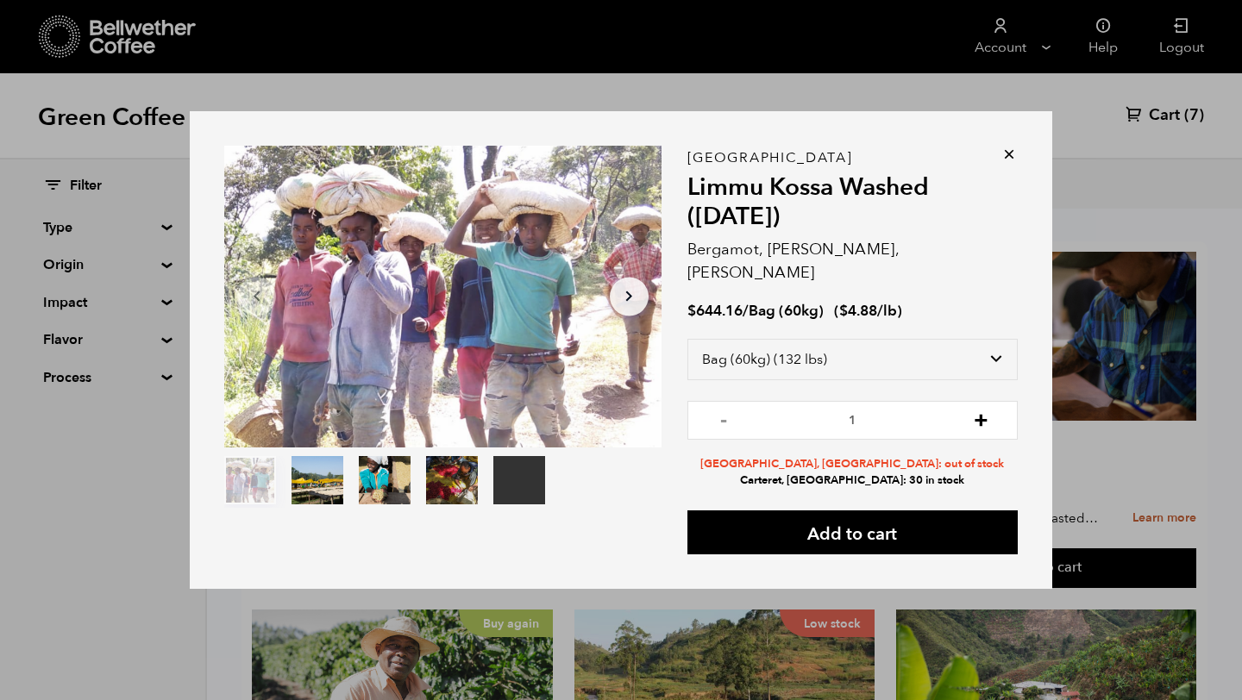
click at [974, 411] on button "+" at bounding box center [981, 418] width 22 height 17
click at [724, 410] on button "-" at bounding box center [724, 418] width 22 height 17
type input "1"
click at [1007, 163] on icon at bounding box center [1008, 154] width 17 height 17
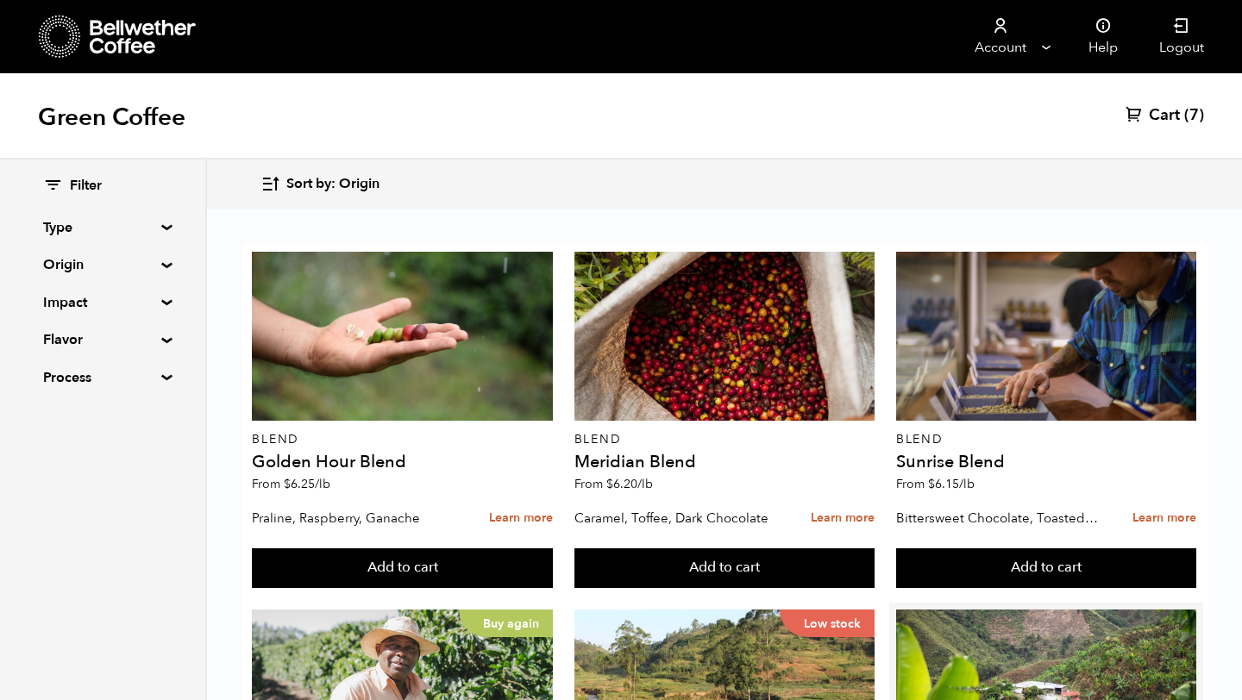
scroll to position [1035, 0]
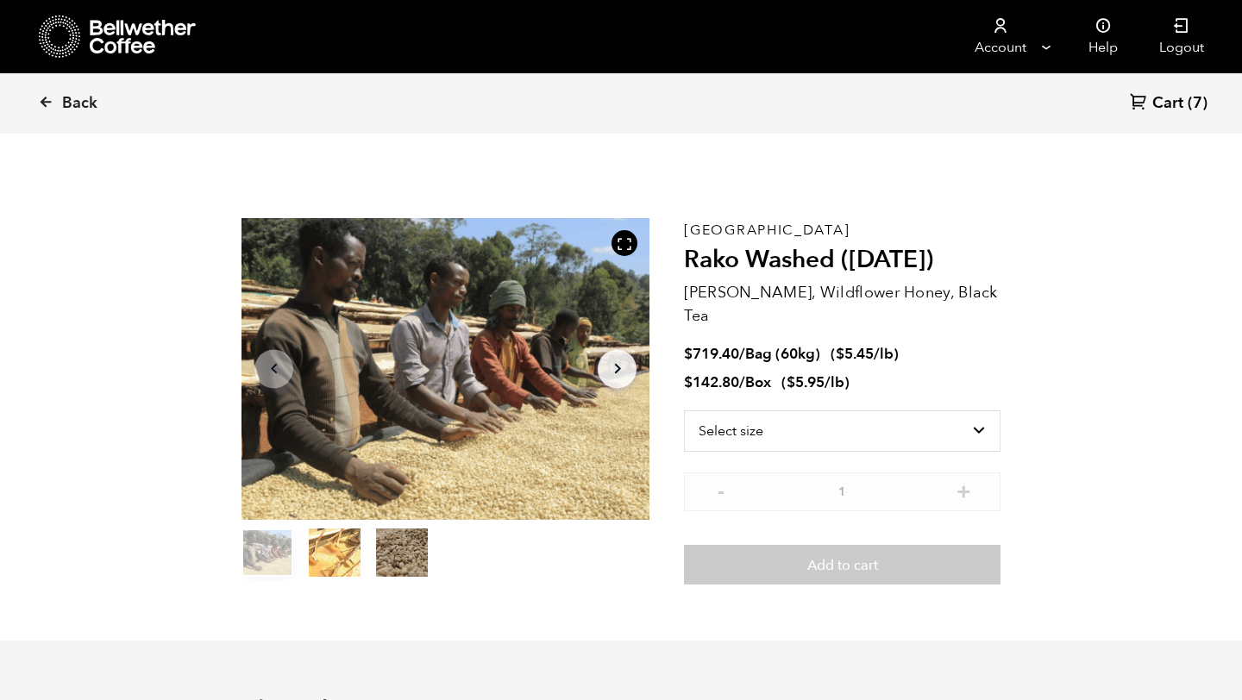
scroll to position [750, 738]
click at [981, 413] on select "Select size Bag (60kg) (132 lbs) Box (24 lbs)" at bounding box center [842, 430] width 316 height 41
select select "box"
click at [684, 410] on select "Select size Bag (60kg) (132 lbs) Box (24 lbs)" at bounding box center [842, 430] width 316 height 41
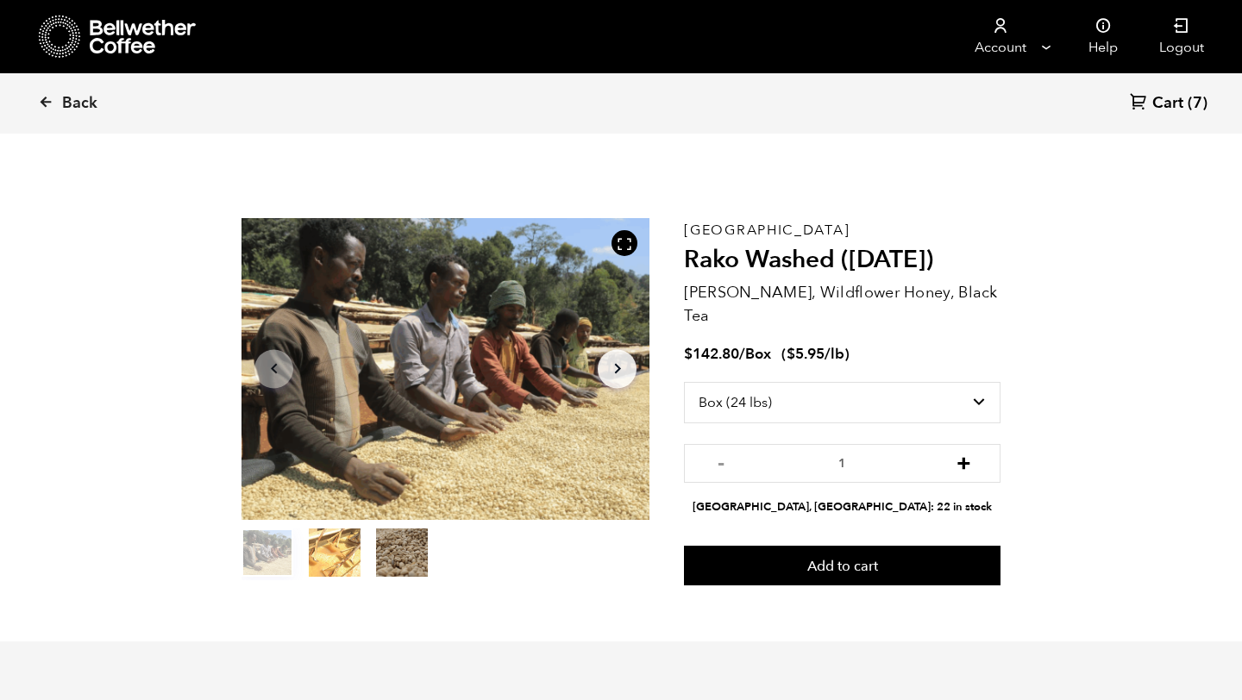
click at [963, 453] on button "+" at bounding box center [964, 461] width 22 height 17
type input "4"
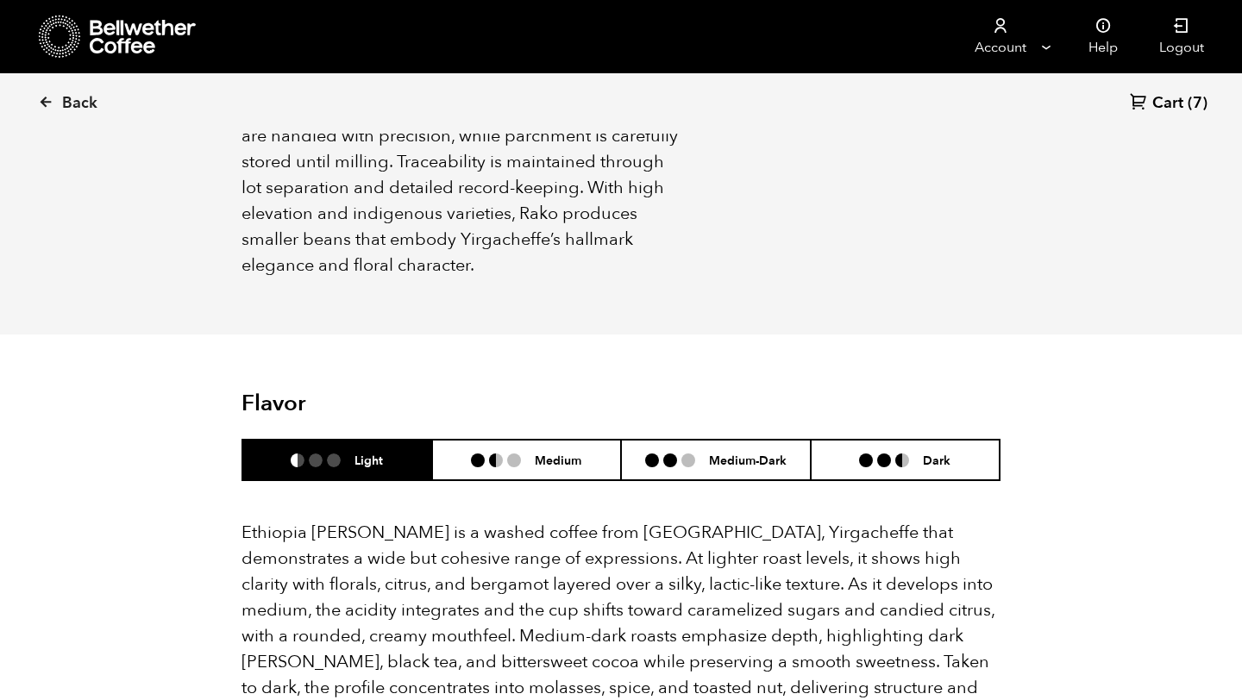
scroll to position [966, 0]
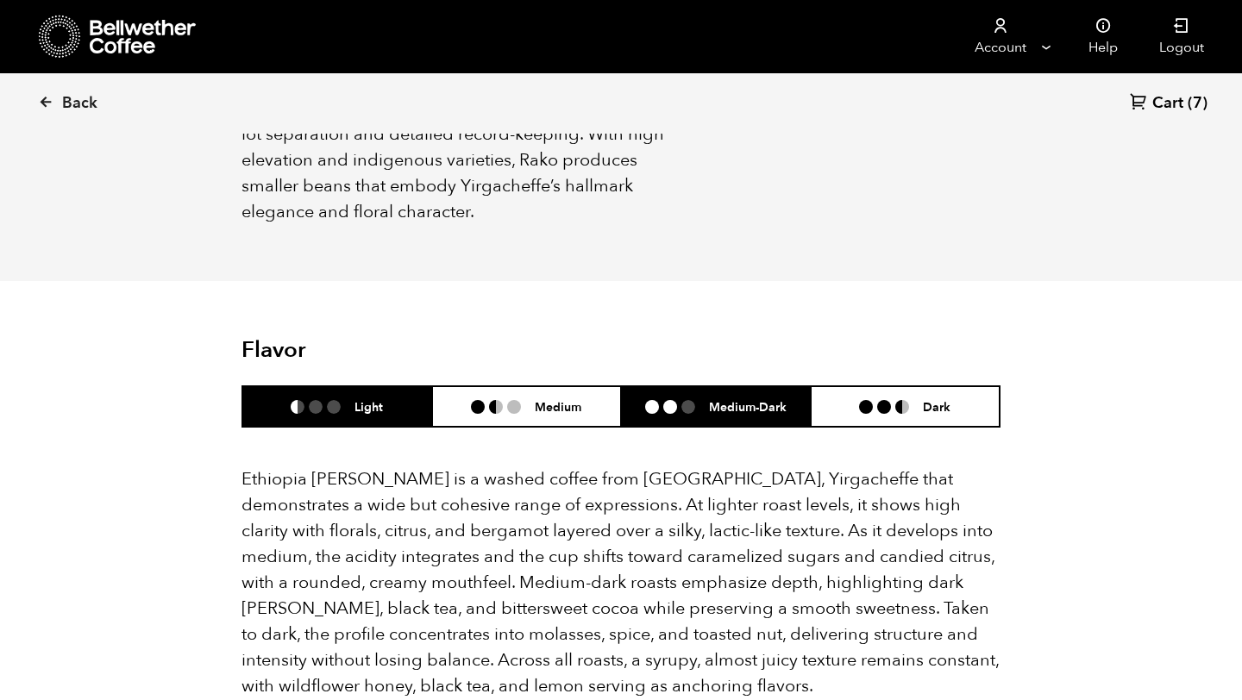
click at [683, 400] on li at bounding box center [688, 407] width 14 height 14
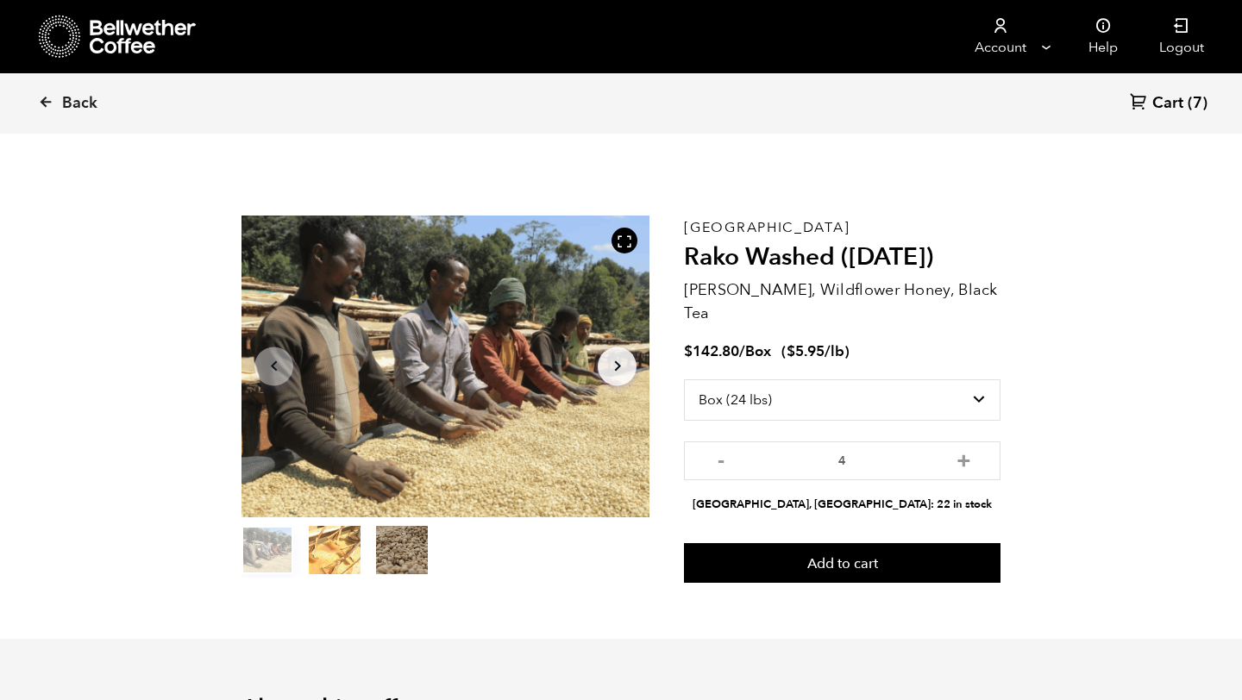
scroll to position [0, 0]
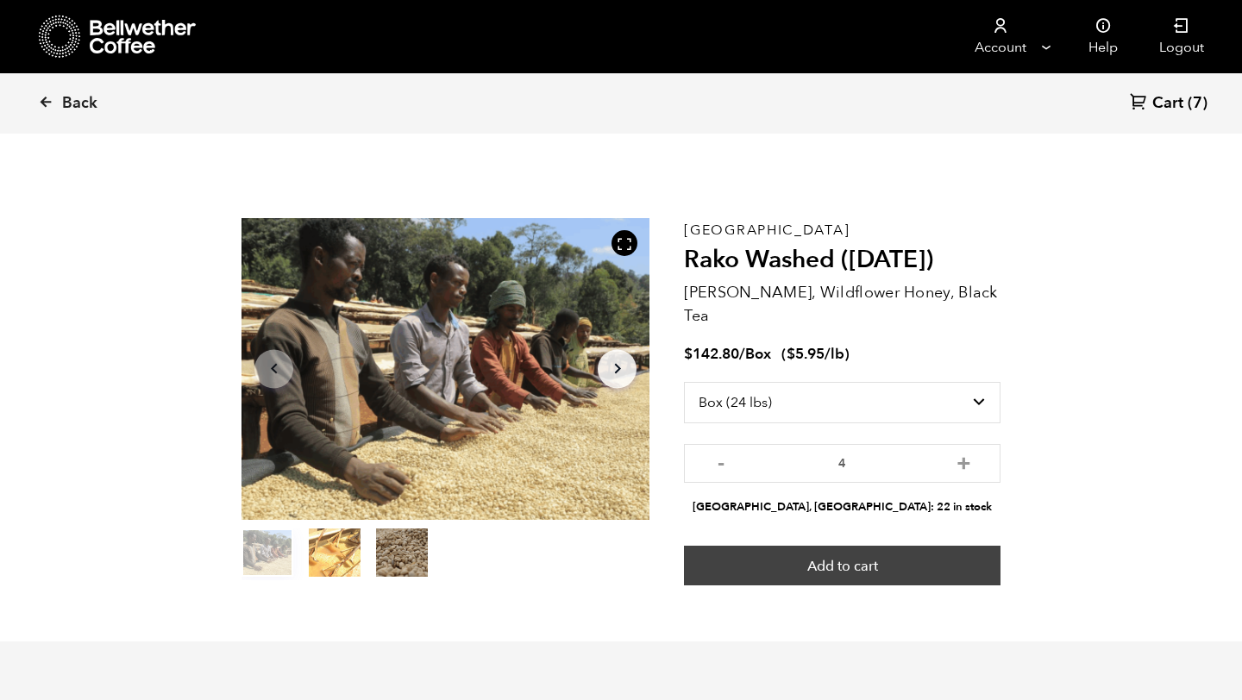
click at [823, 546] on button "Add to cart" at bounding box center [842, 566] width 316 height 40
click at [786, 546] on button "Add to cart" at bounding box center [842, 566] width 316 height 40
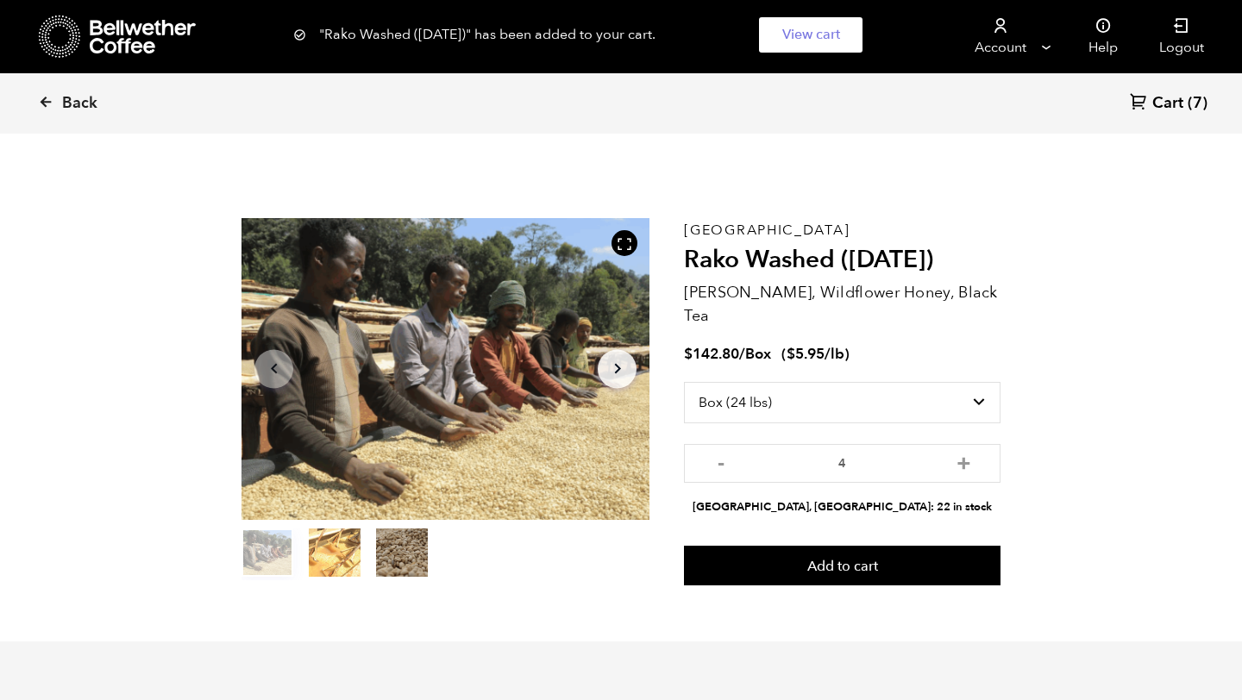
click at [1169, 110] on span "Cart" at bounding box center [1167, 103] width 31 height 21
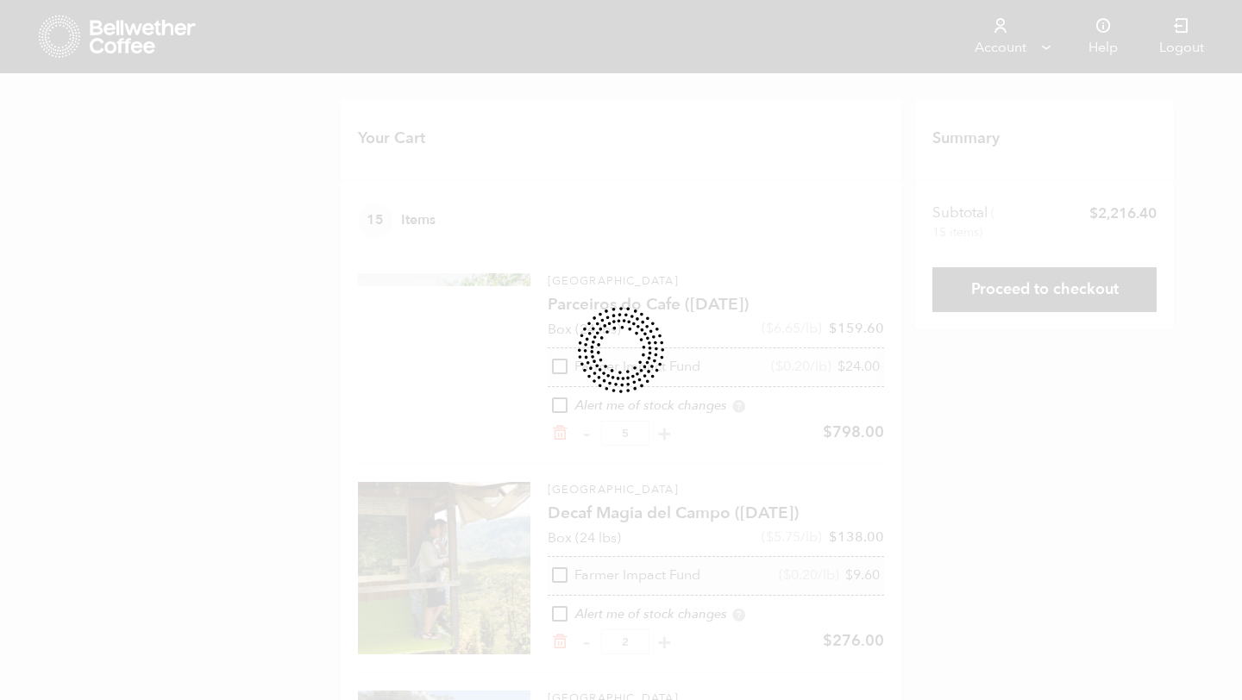
click at [1155, 105] on div "Your Cart 15 Items Update cart 15 Items Brazil Parceiros do Cafe ([DATE]) Box (…" at bounding box center [621, 489] width 1242 height 781
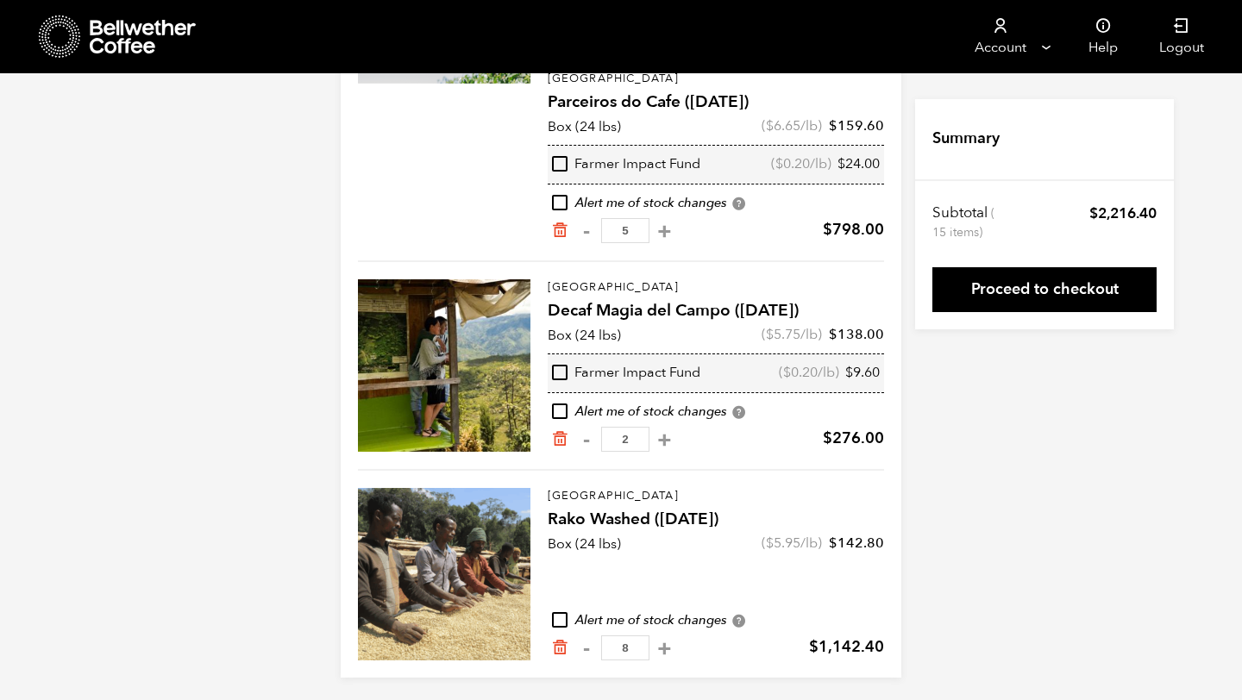
scroll to position [207, 0]
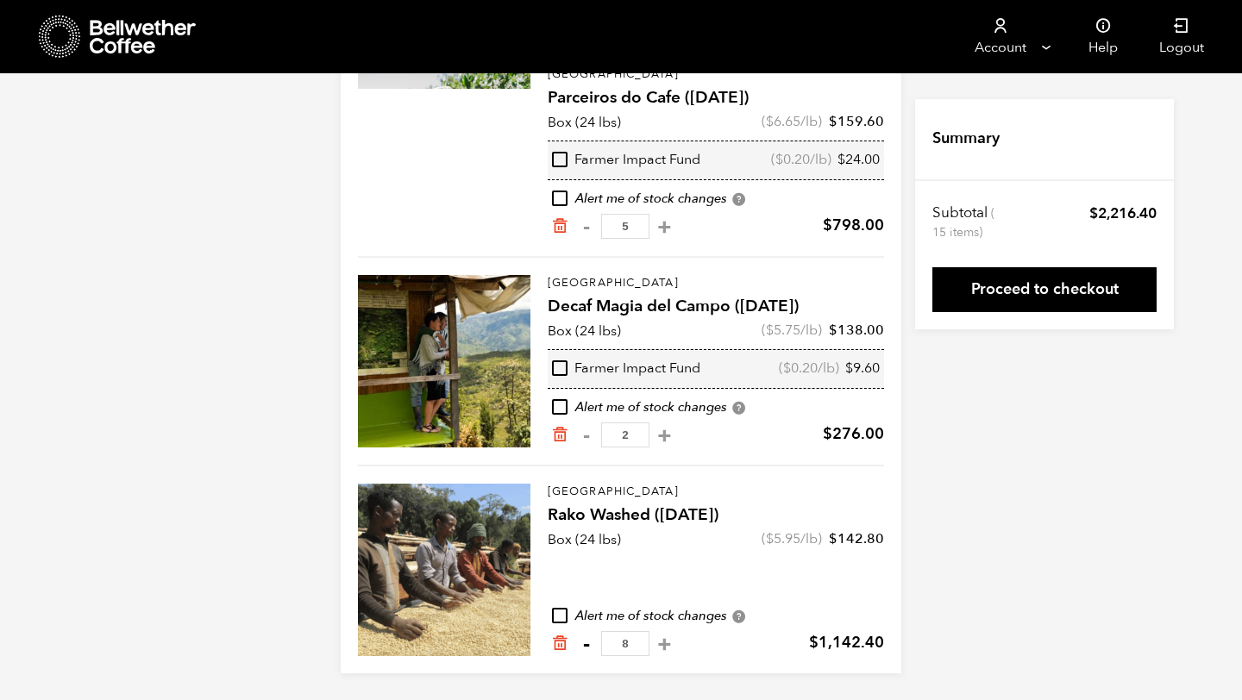
click at [585, 645] on button "-" at bounding box center [586, 643] width 22 height 17
type input "7"
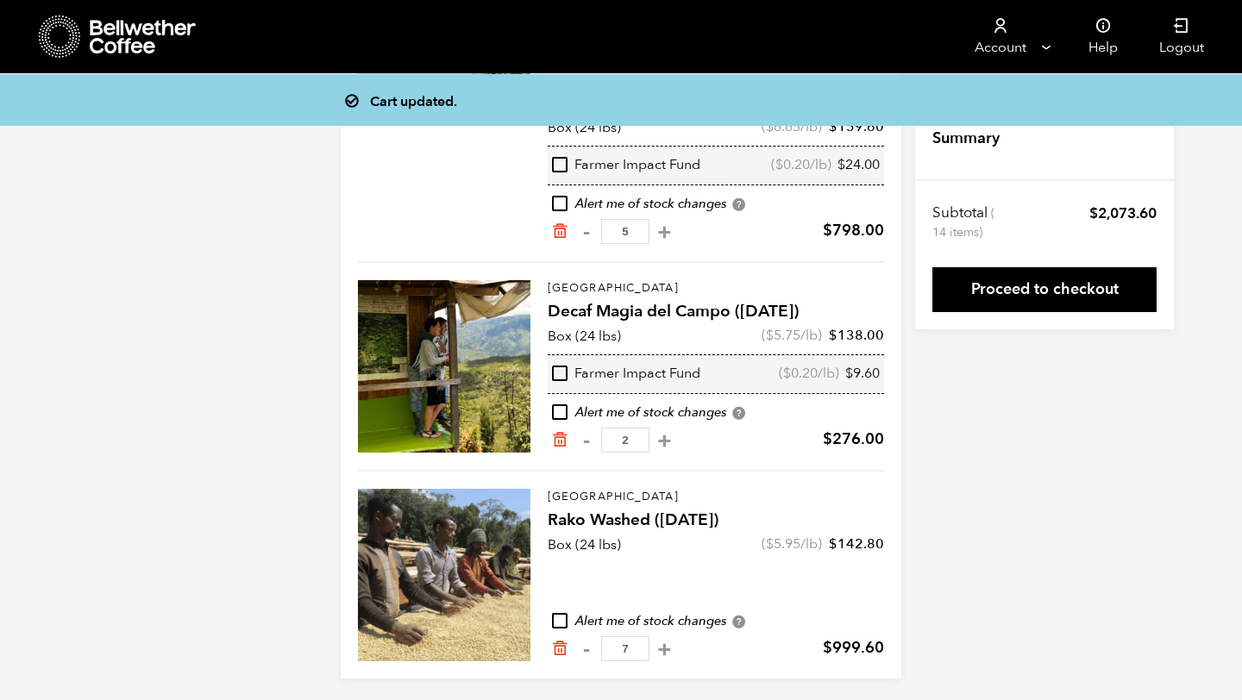
scroll to position [195, 0]
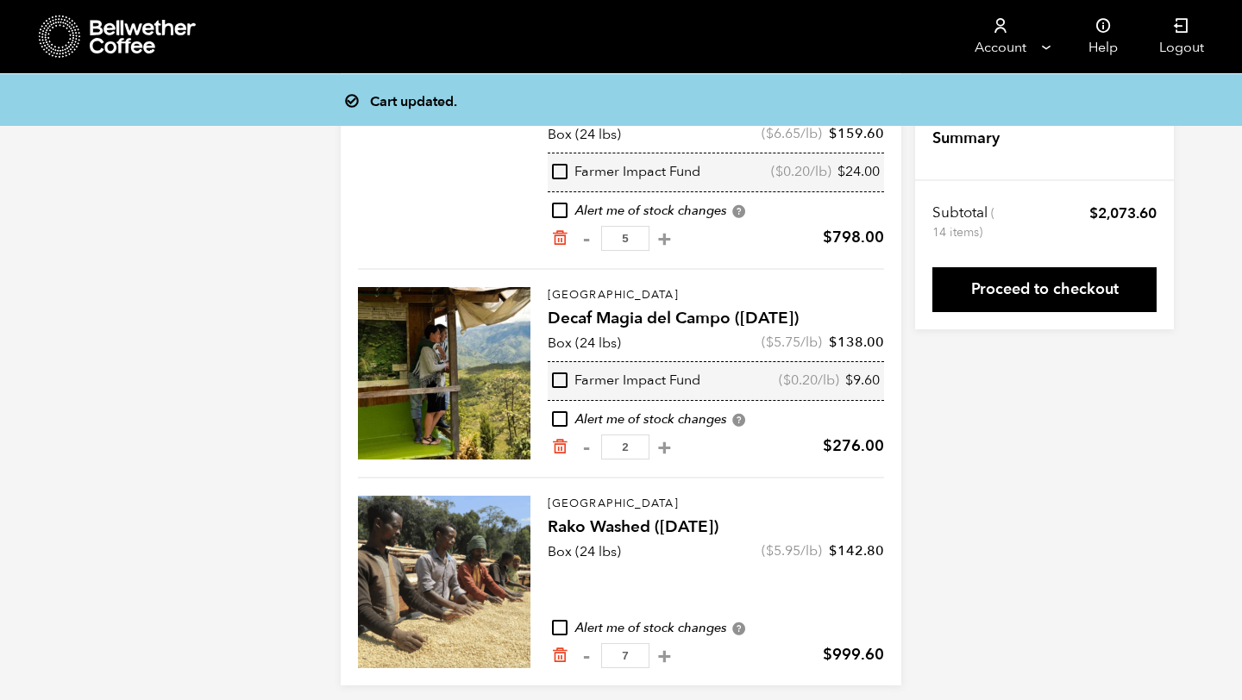
click at [586, 653] on button "-" at bounding box center [586, 656] width 22 height 17
type input "6"
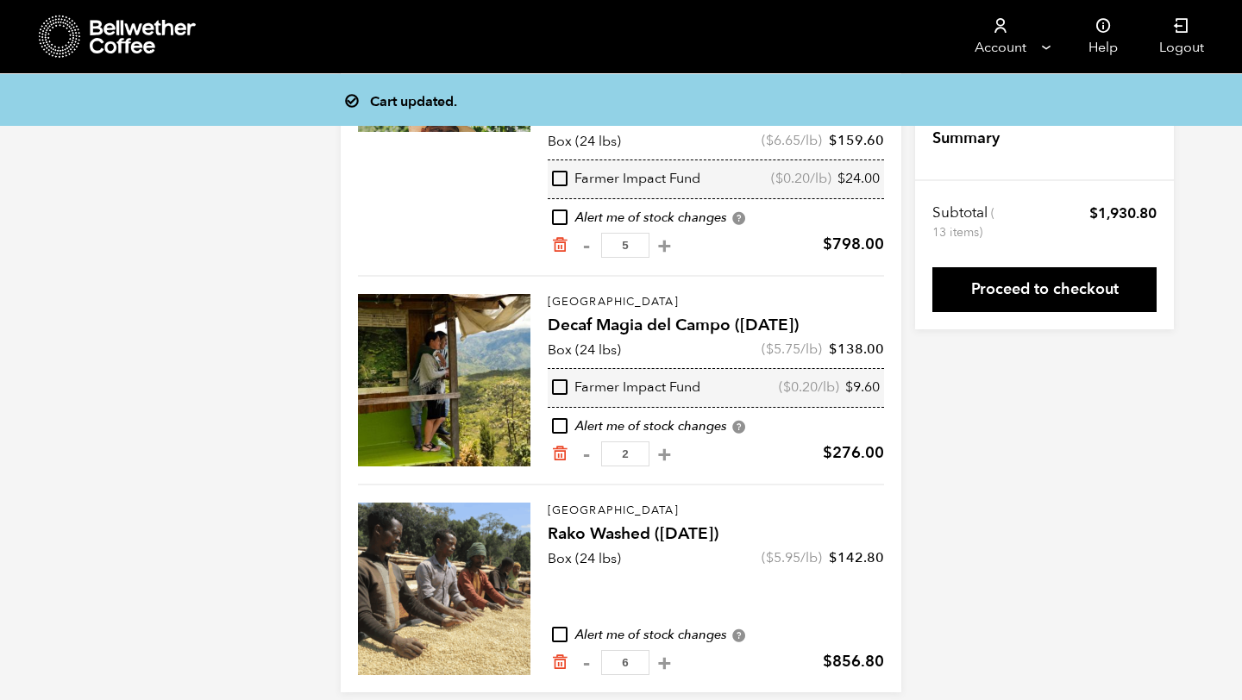
scroll to position [183, 0]
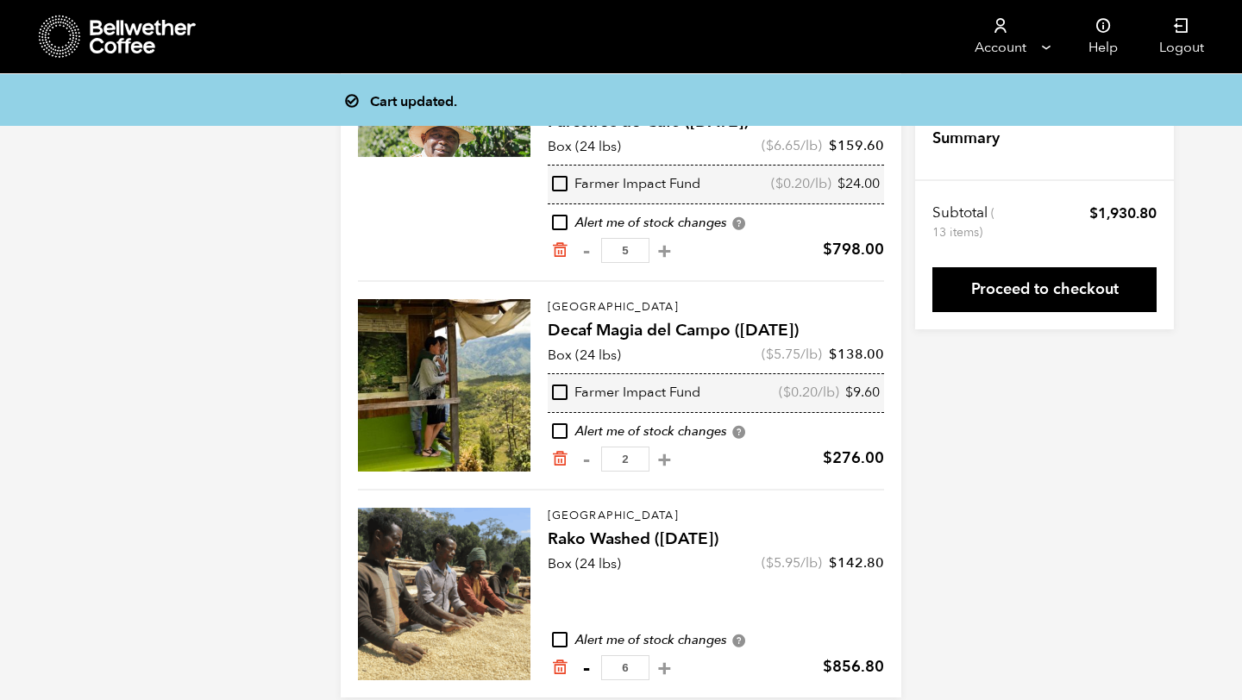
click at [590, 672] on button "-" at bounding box center [586, 668] width 22 height 17
type input "5"
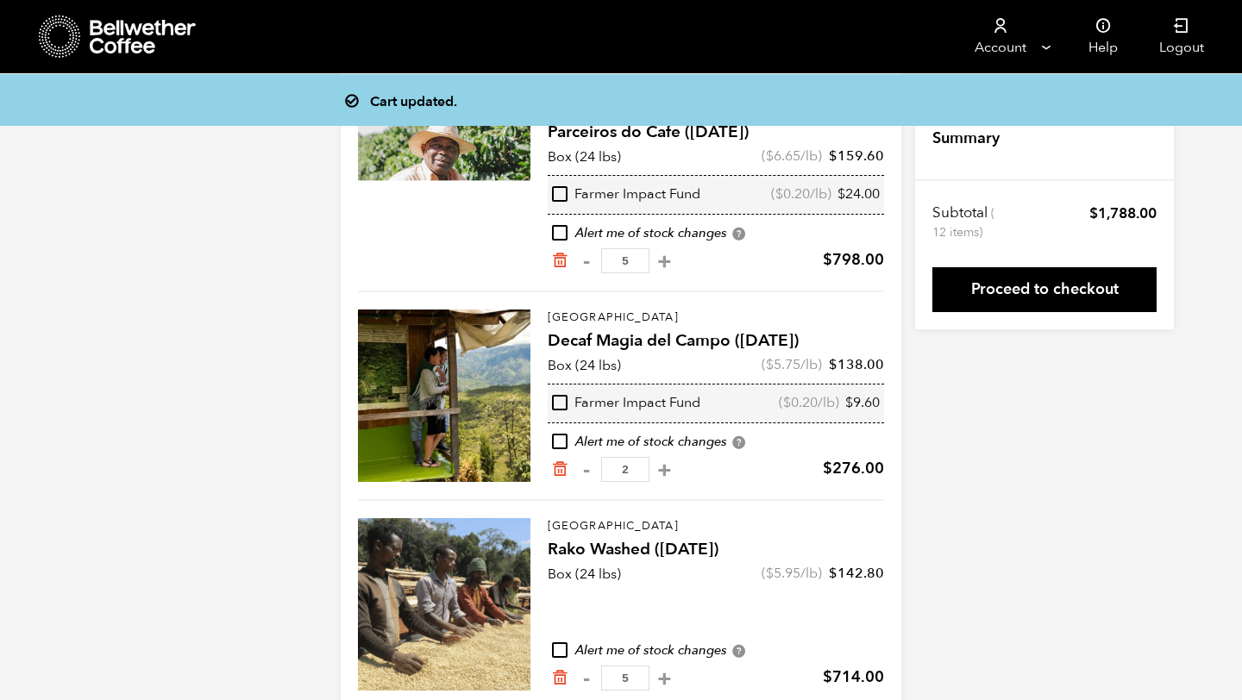
scroll to position [171, 0]
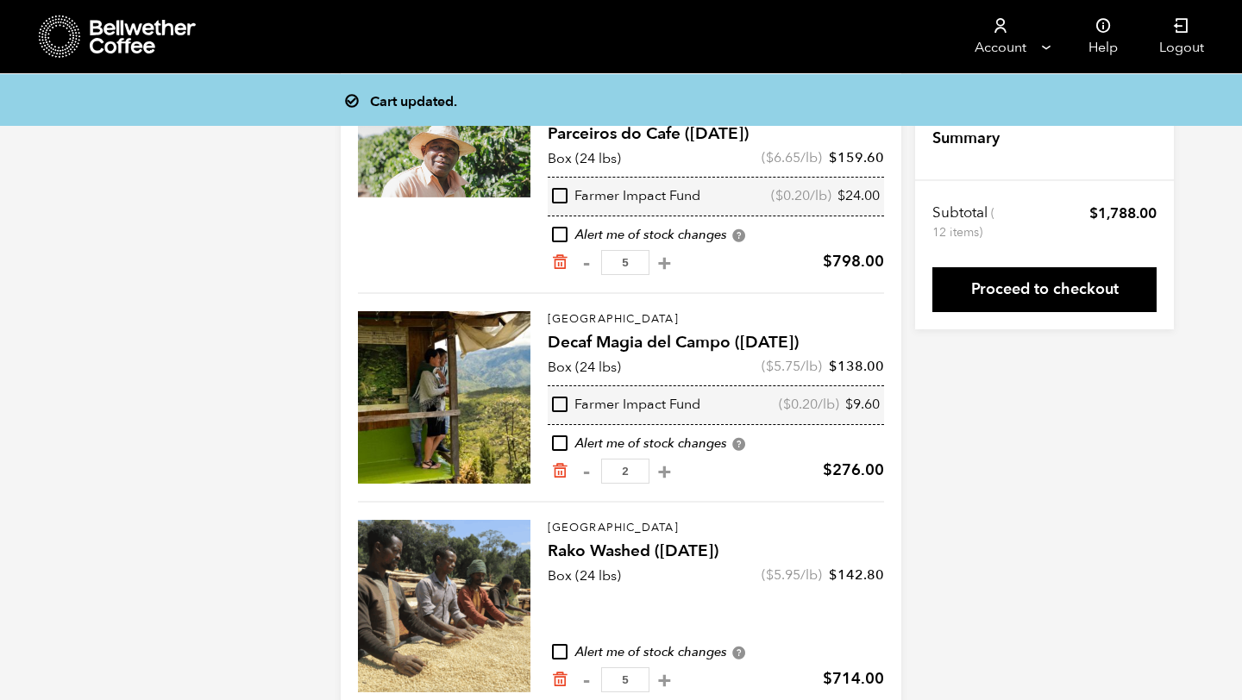
click at [590, 672] on button "-" at bounding box center [586, 680] width 22 height 17
type input "4"
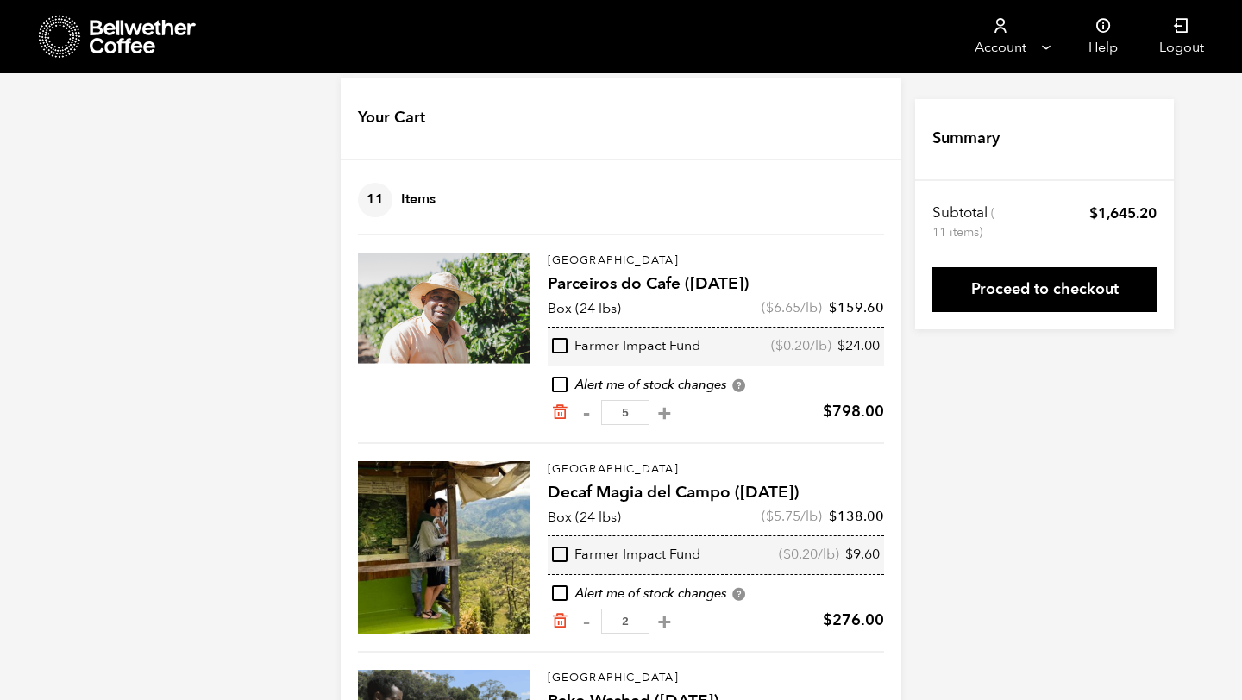
scroll to position [0, 0]
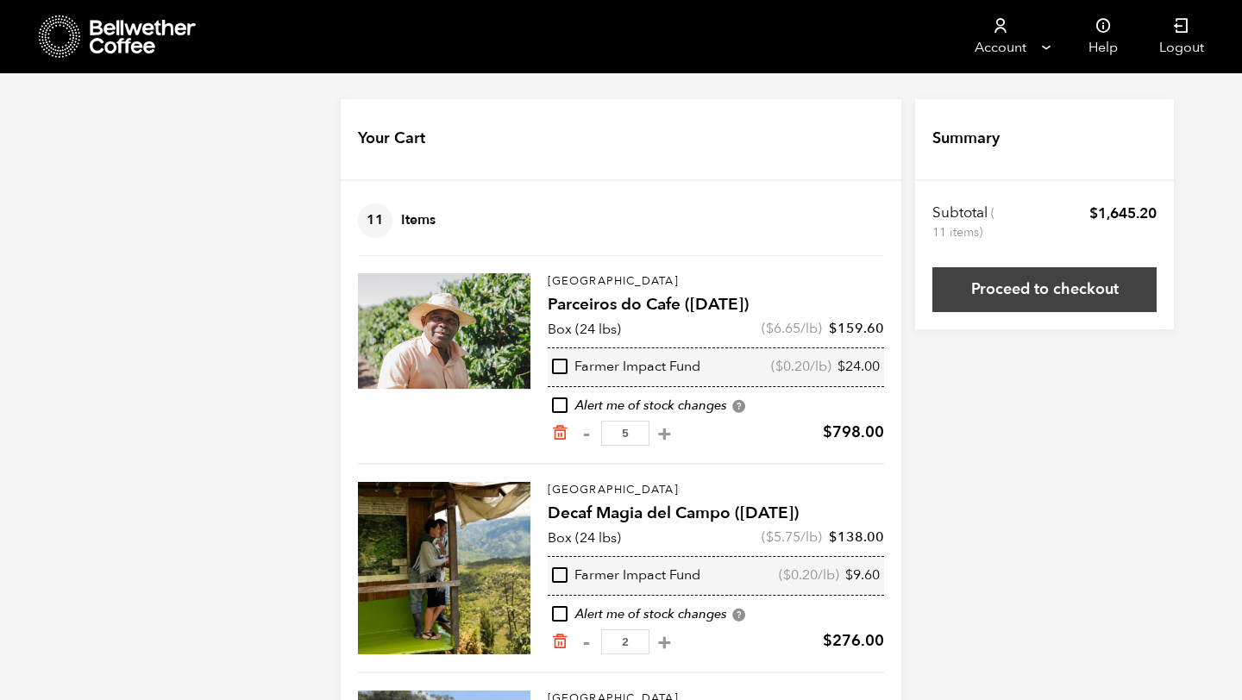
click at [1033, 294] on link "Proceed to checkout" at bounding box center [1044, 289] width 224 height 45
